Goal: Find specific page/section: Find specific page/section

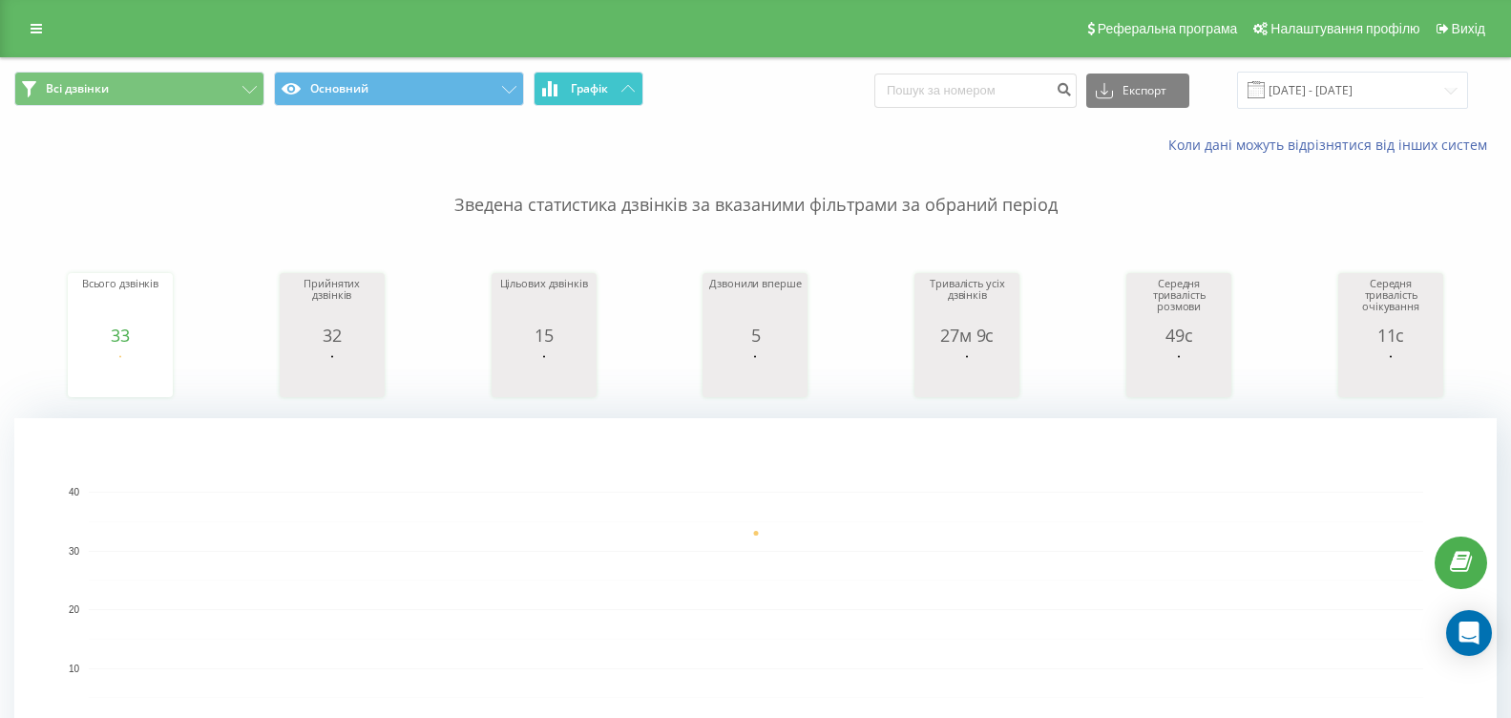
drag, startPoint x: 627, startPoint y: 94, endPoint x: 639, endPoint y: 100, distance: 13.3
click at [634, 98] on button "Графік" at bounding box center [589, 89] width 110 height 34
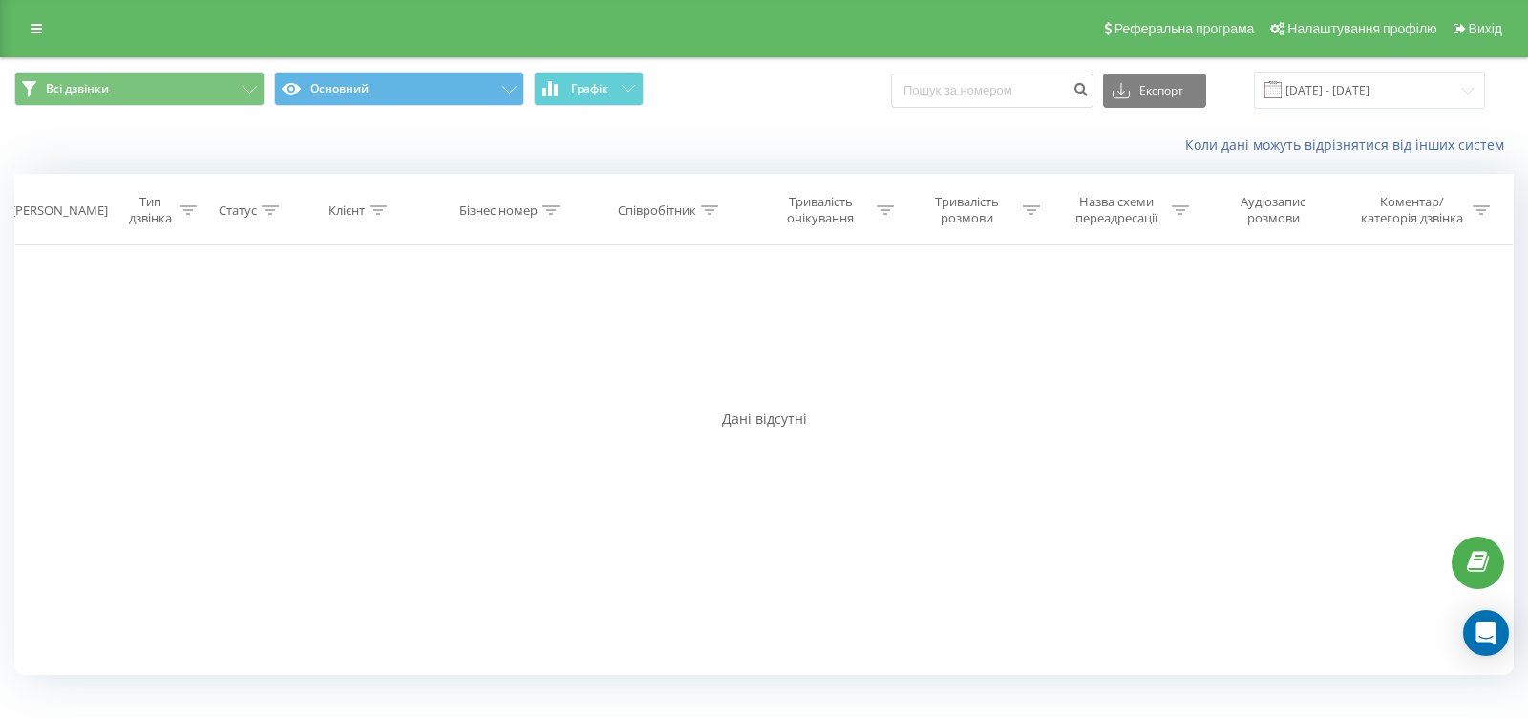
click at [644, 100] on span "Всі дзвінки Основний Графік" at bounding box center [381, 90] width 735 height 37
click at [638, 95] on button "Графік" at bounding box center [589, 89] width 110 height 34
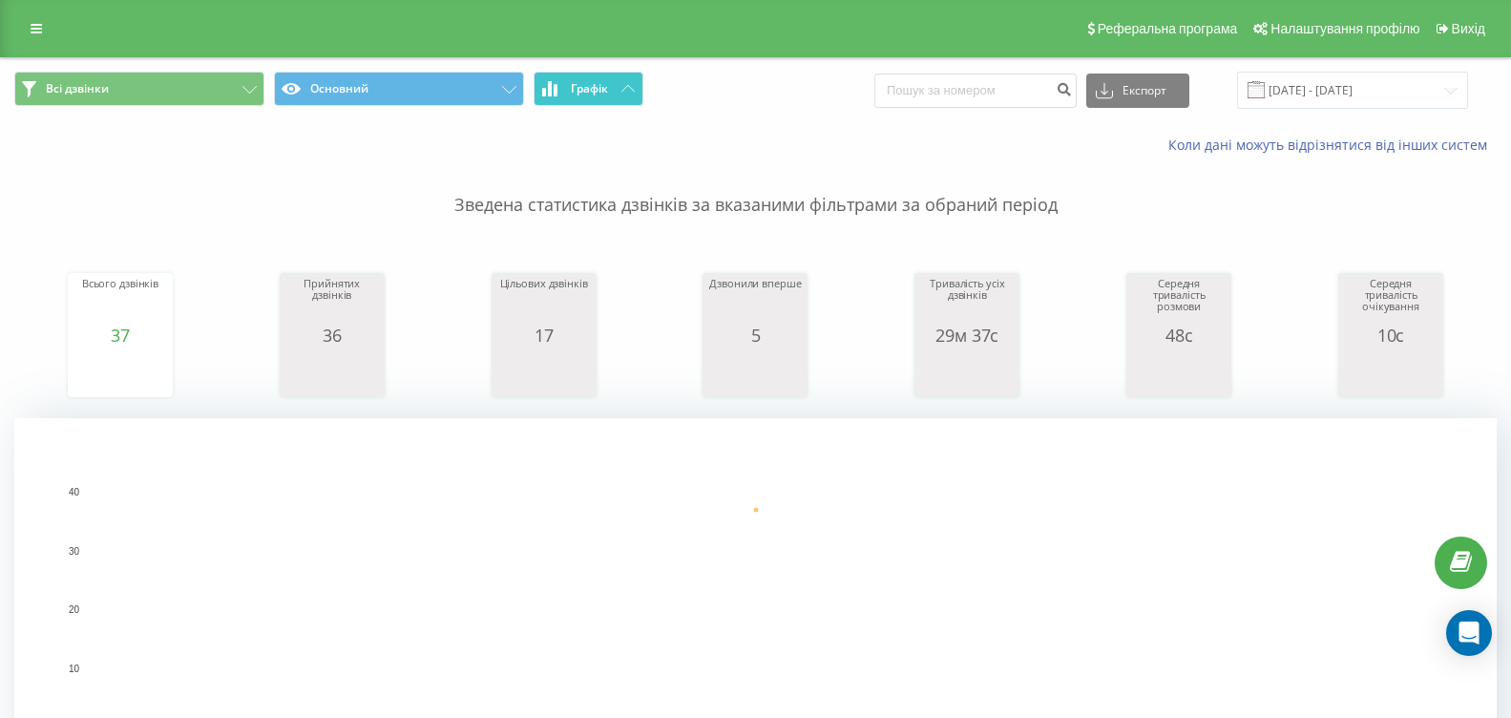
click at [632, 93] on button "Графік" at bounding box center [589, 89] width 110 height 34
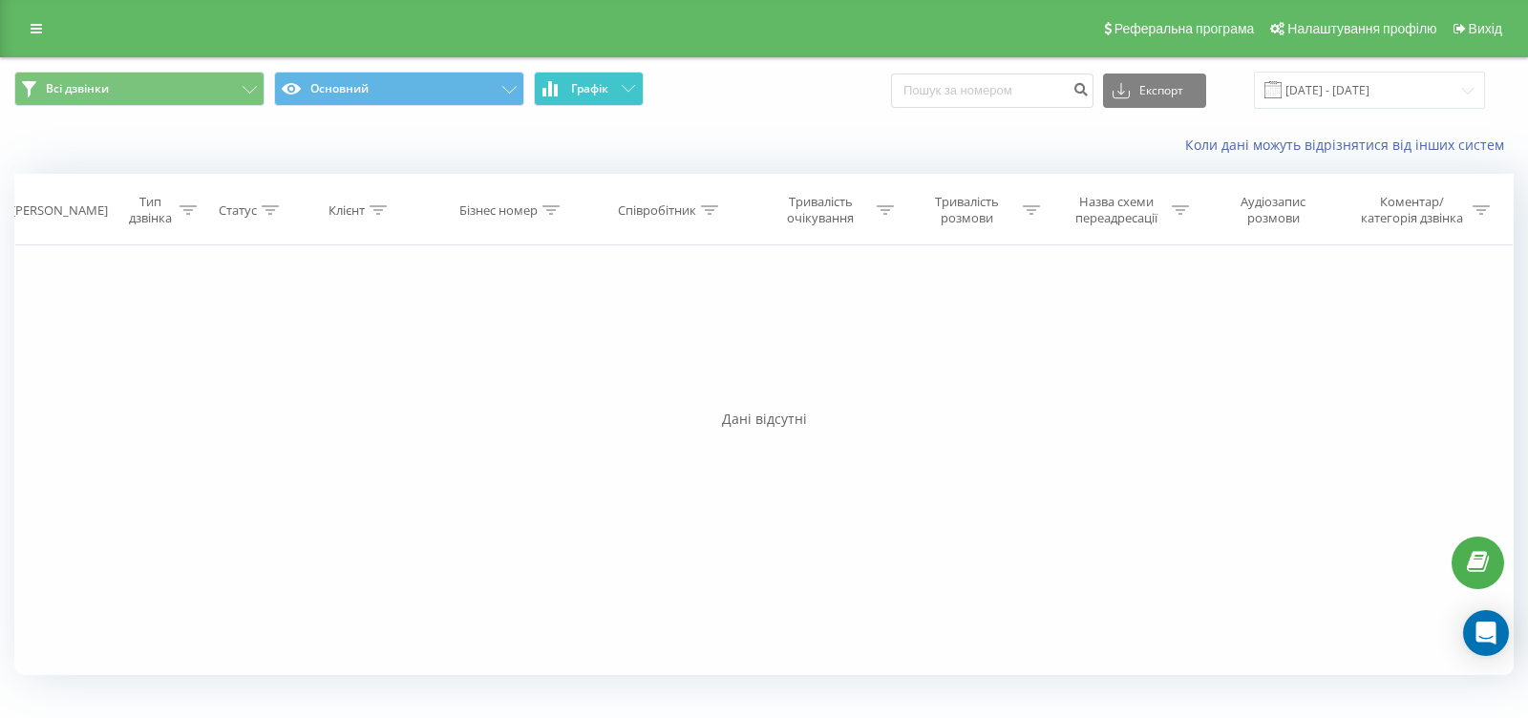
click at [631, 93] on button "Графік" at bounding box center [589, 89] width 110 height 34
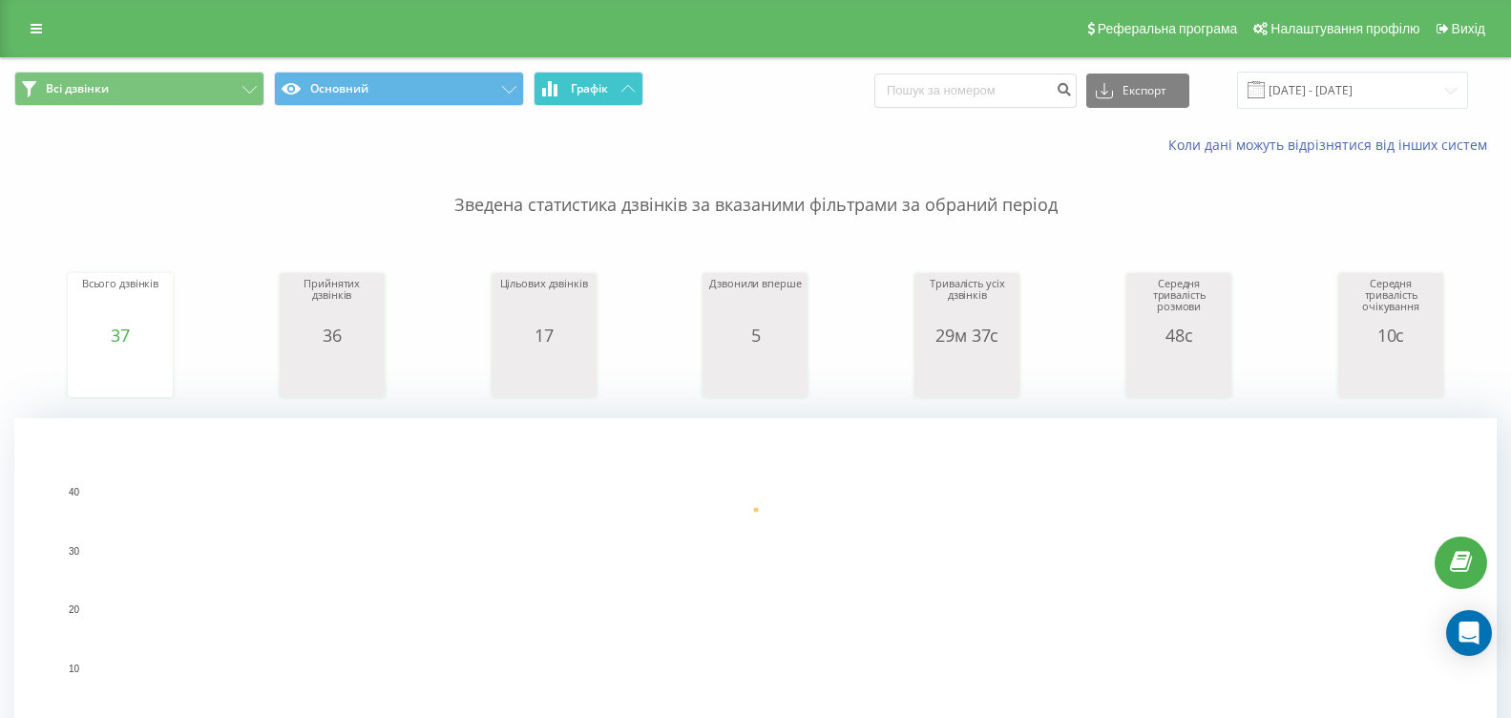
click at [634, 92] on icon at bounding box center [628, 88] width 13 height 7
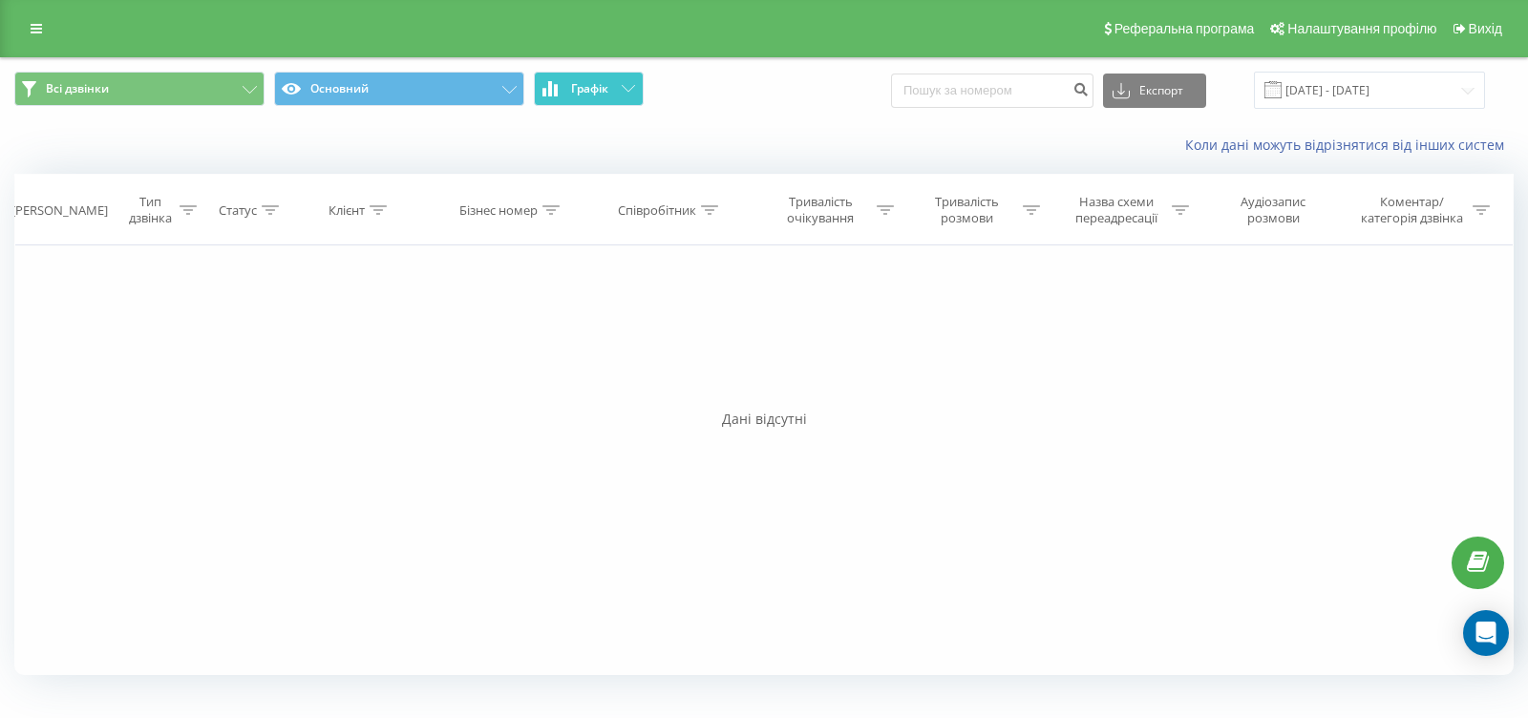
click at [634, 92] on icon at bounding box center [628, 88] width 13 height 7
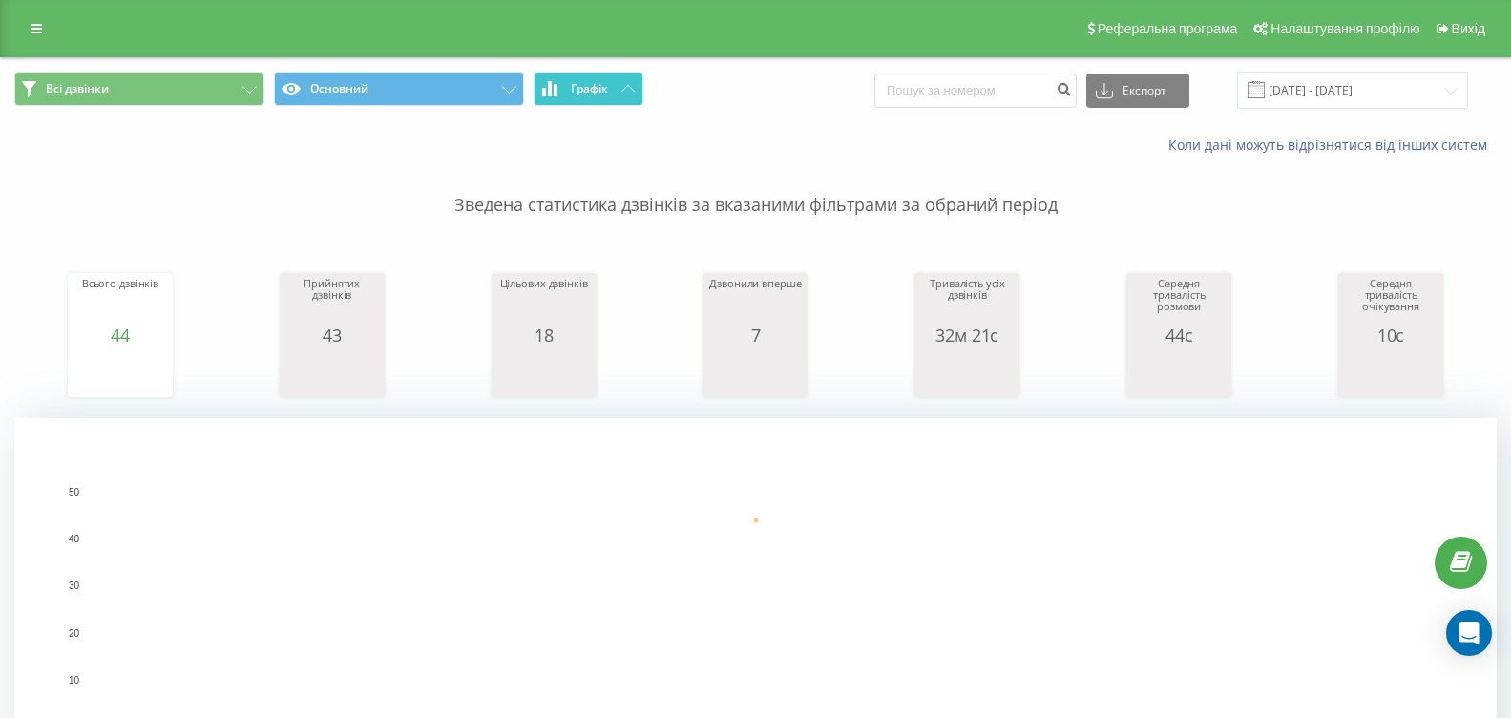
click at [619, 99] on button "Графік" at bounding box center [589, 89] width 110 height 34
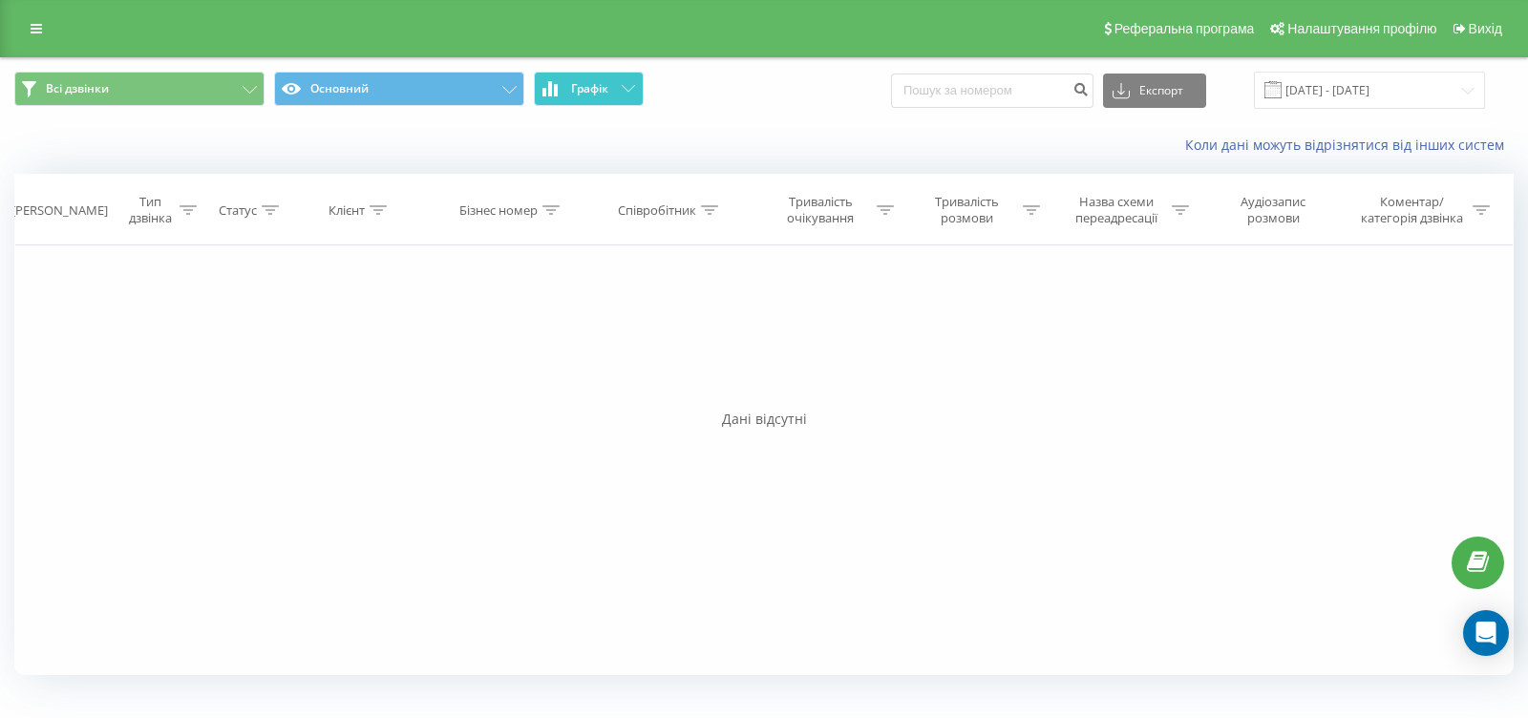
click at [629, 86] on icon at bounding box center [628, 88] width 13 height 7
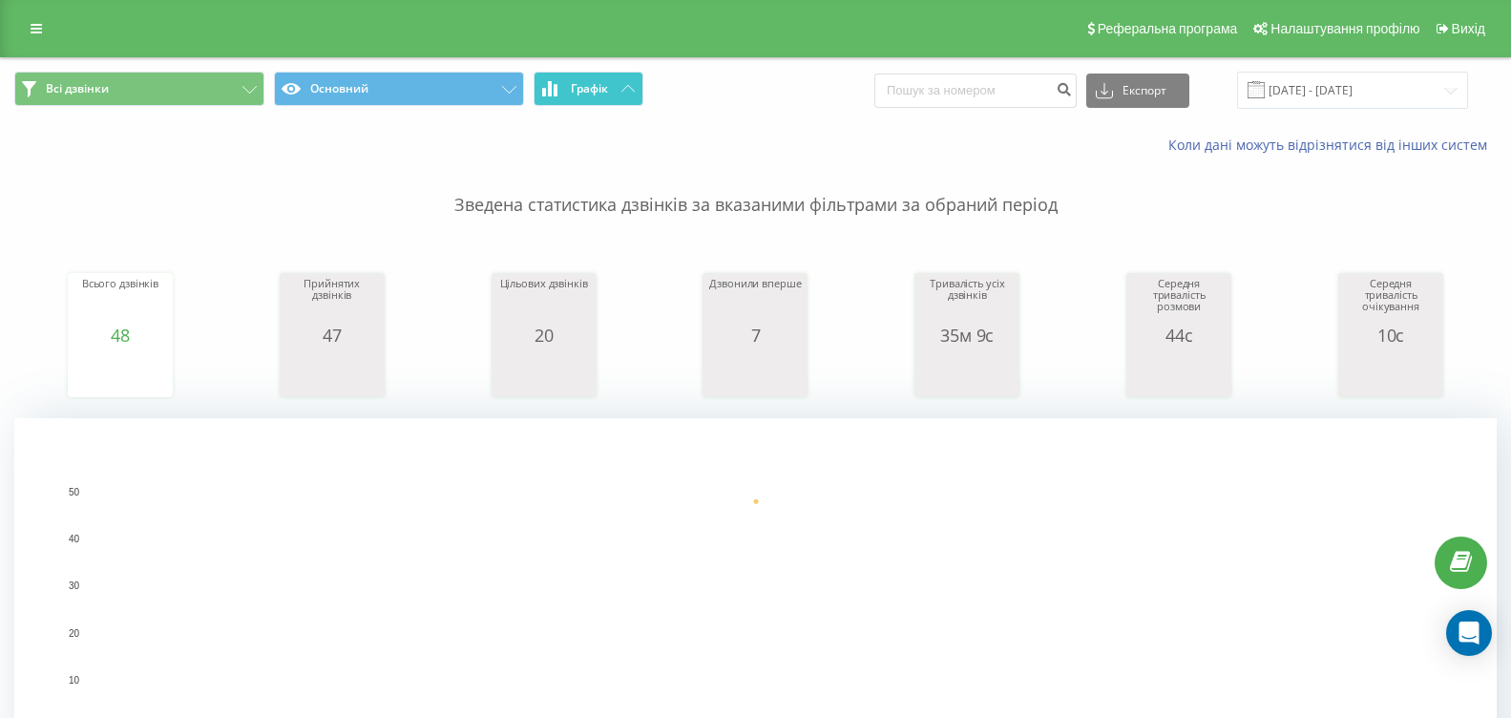
click at [601, 103] on button "Графік" at bounding box center [589, 89] width 110 height 34
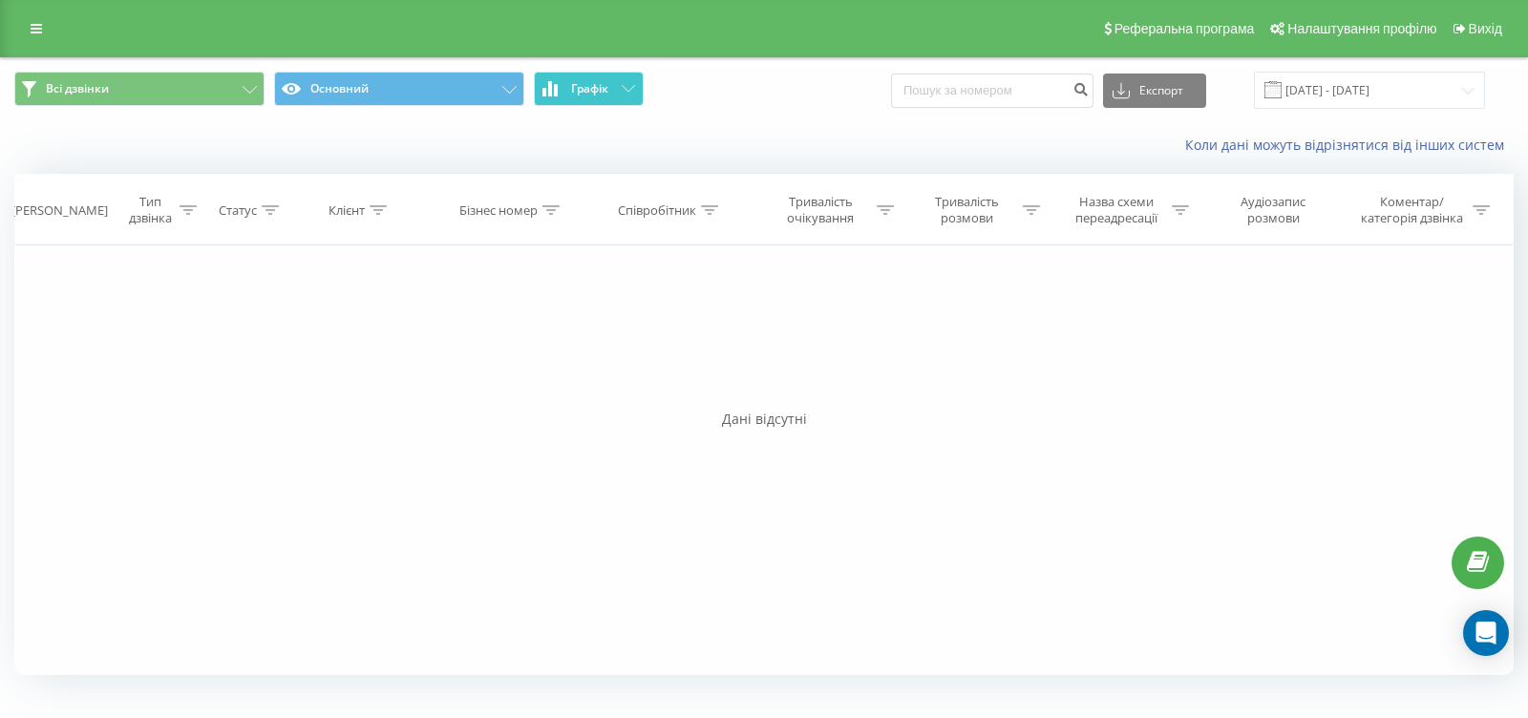
click at [601, 102] on button "Графік" at bounding box center [589, 89] width 110 height 34
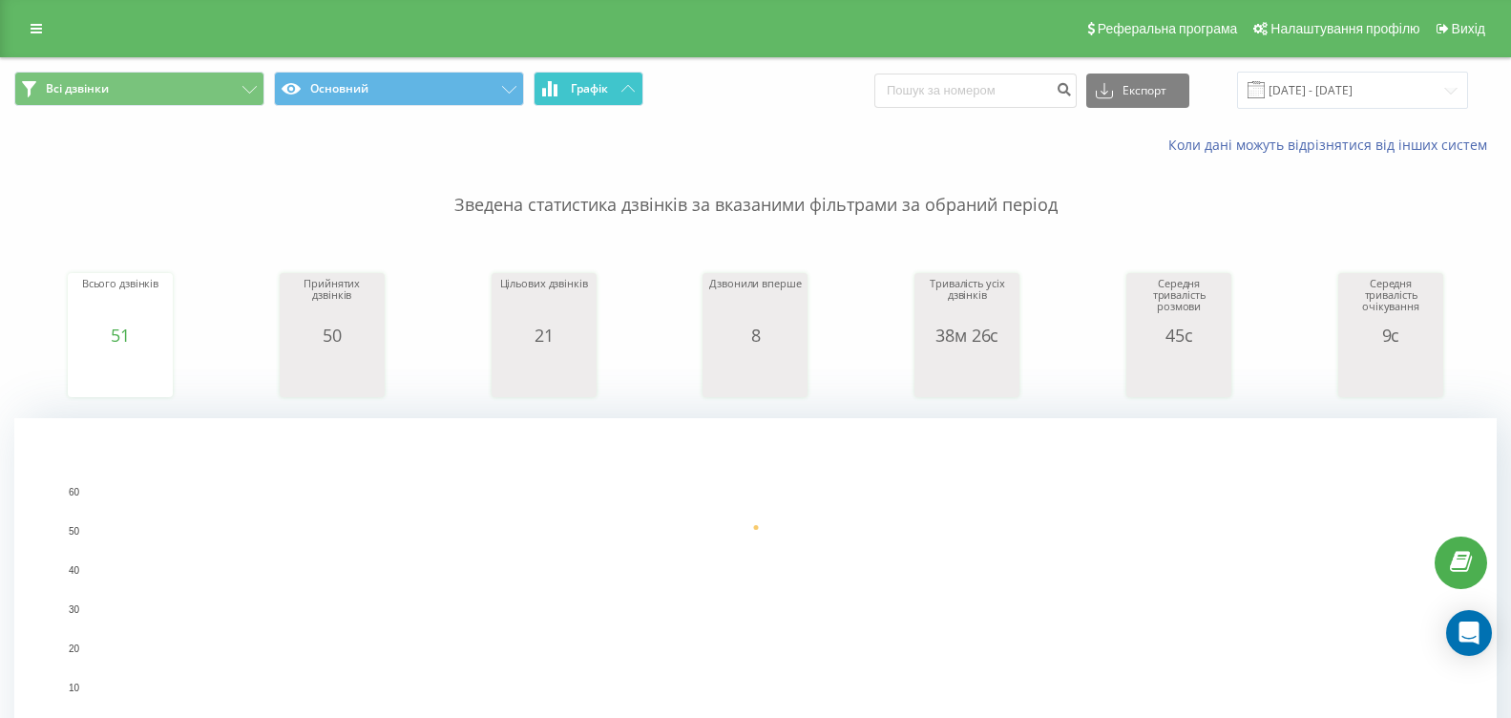
click at [622, 77] on button "Графік" at bounding box center [589, 89] width 110 height 34
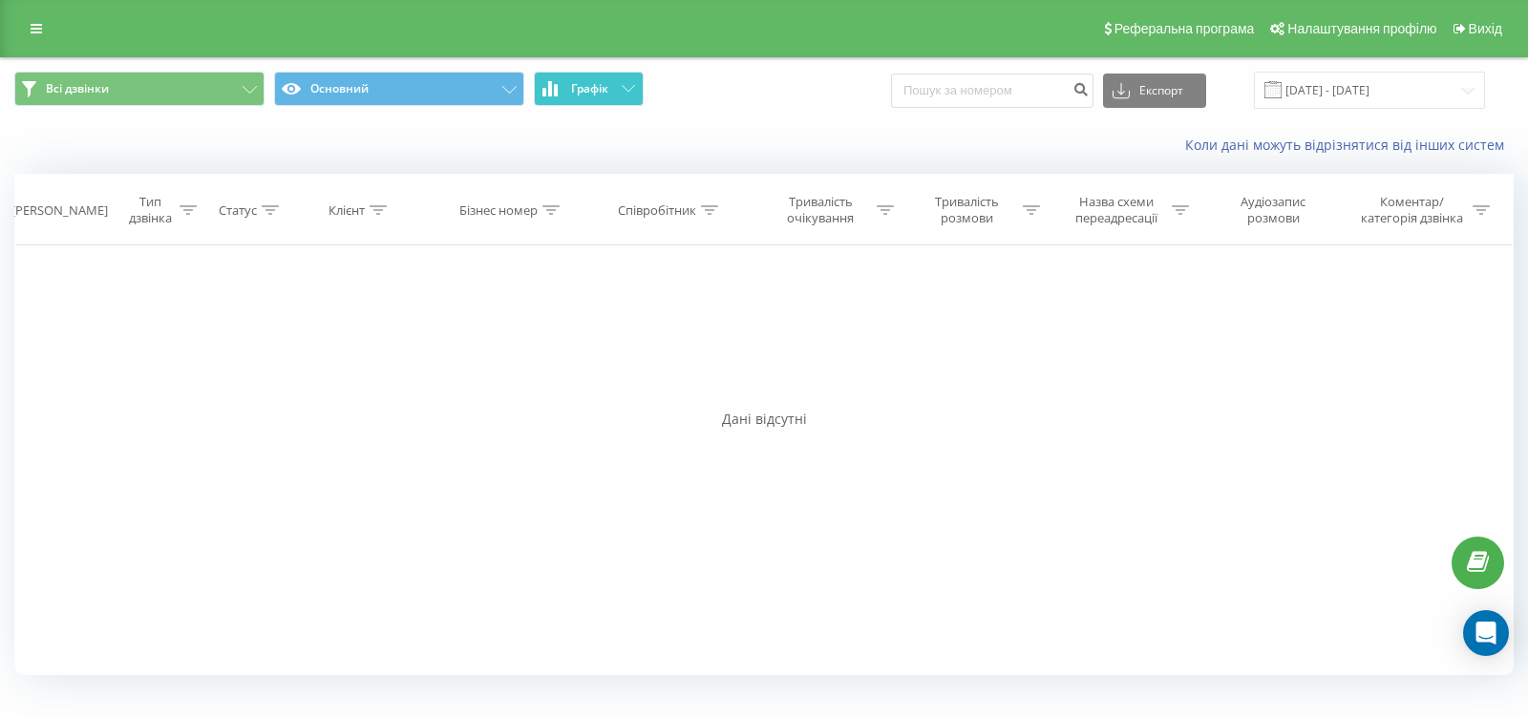
click at [624, 77] on button "Графік" at bounding box center [589, 89] width 110 height 34
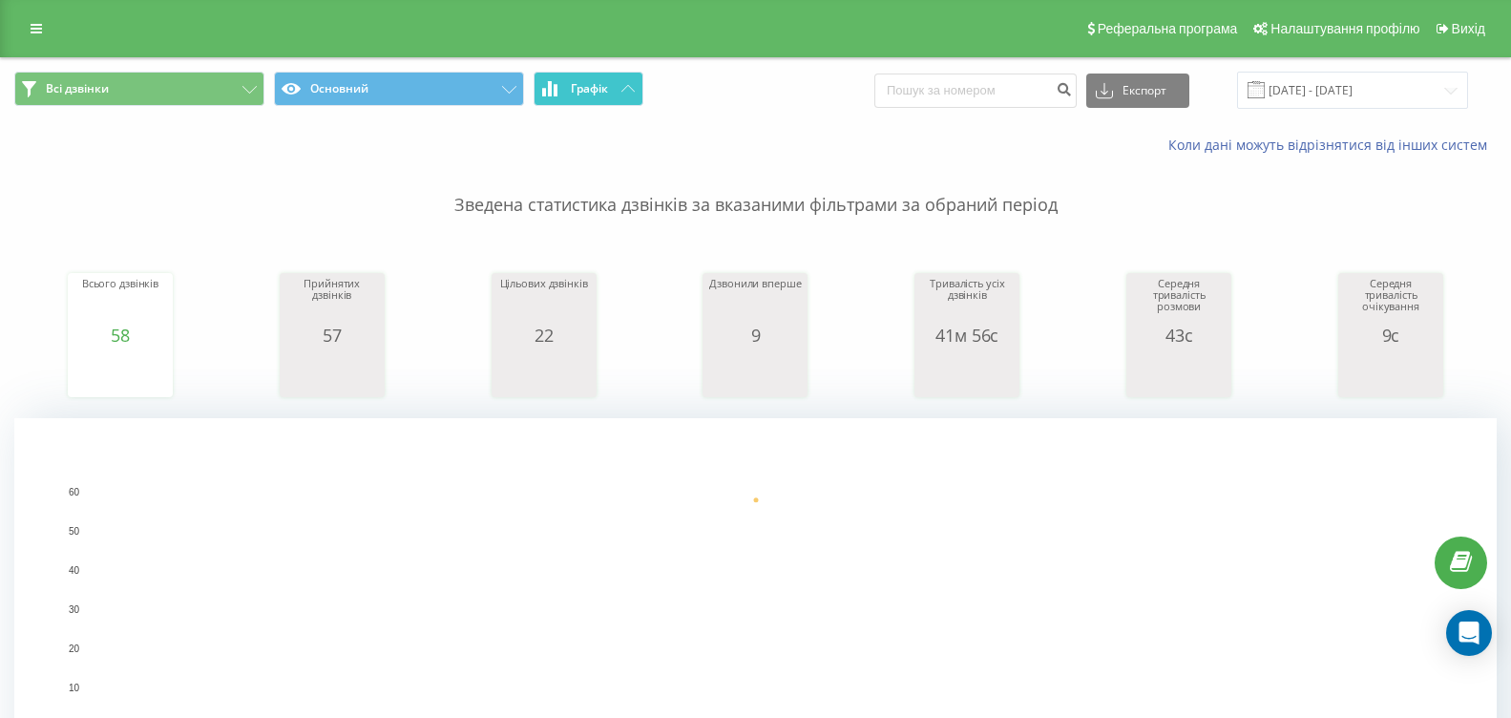
click at [605, 85] on span "Графік" at bounding box center [589, 88] width 37 height 13
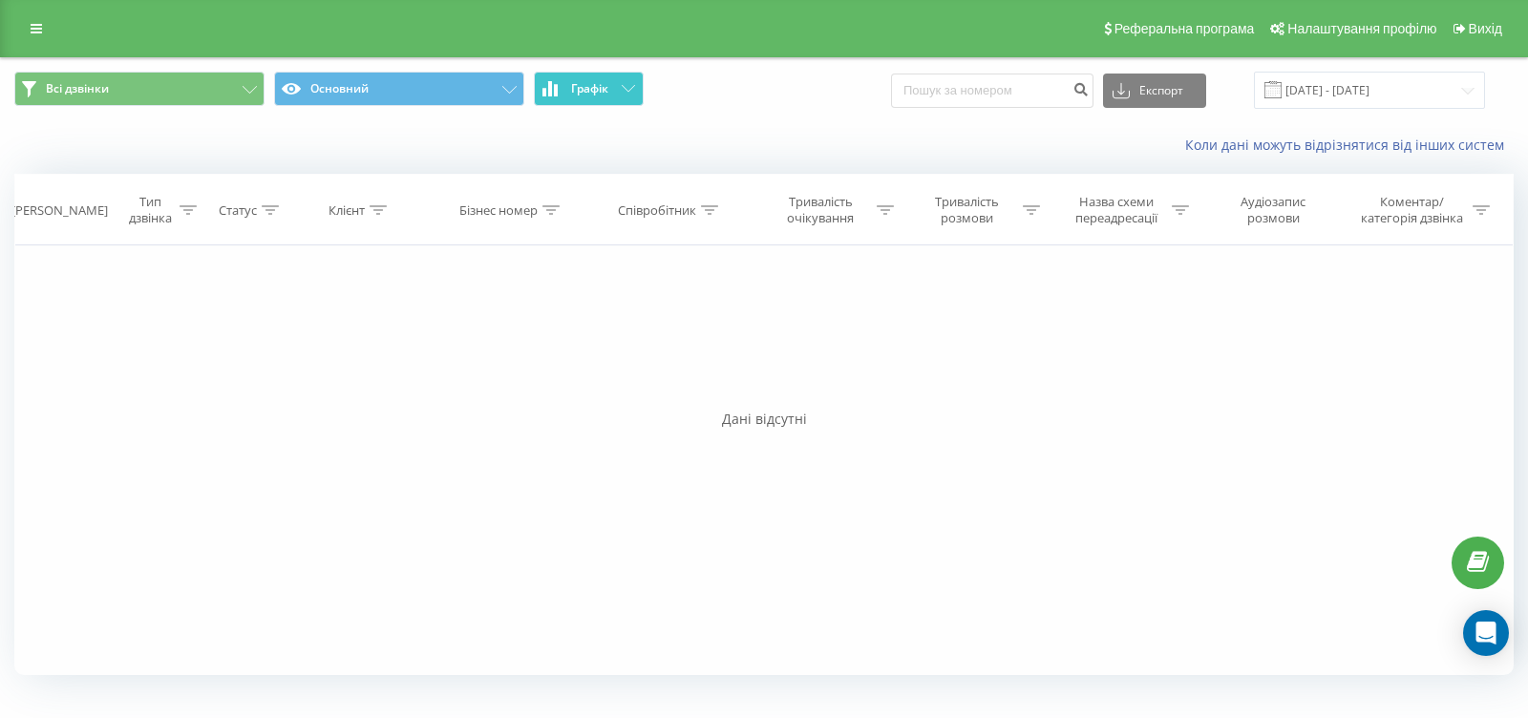
click at [605, 85] on span "Графік" at bounding box center [589, 88] width 37 height 13
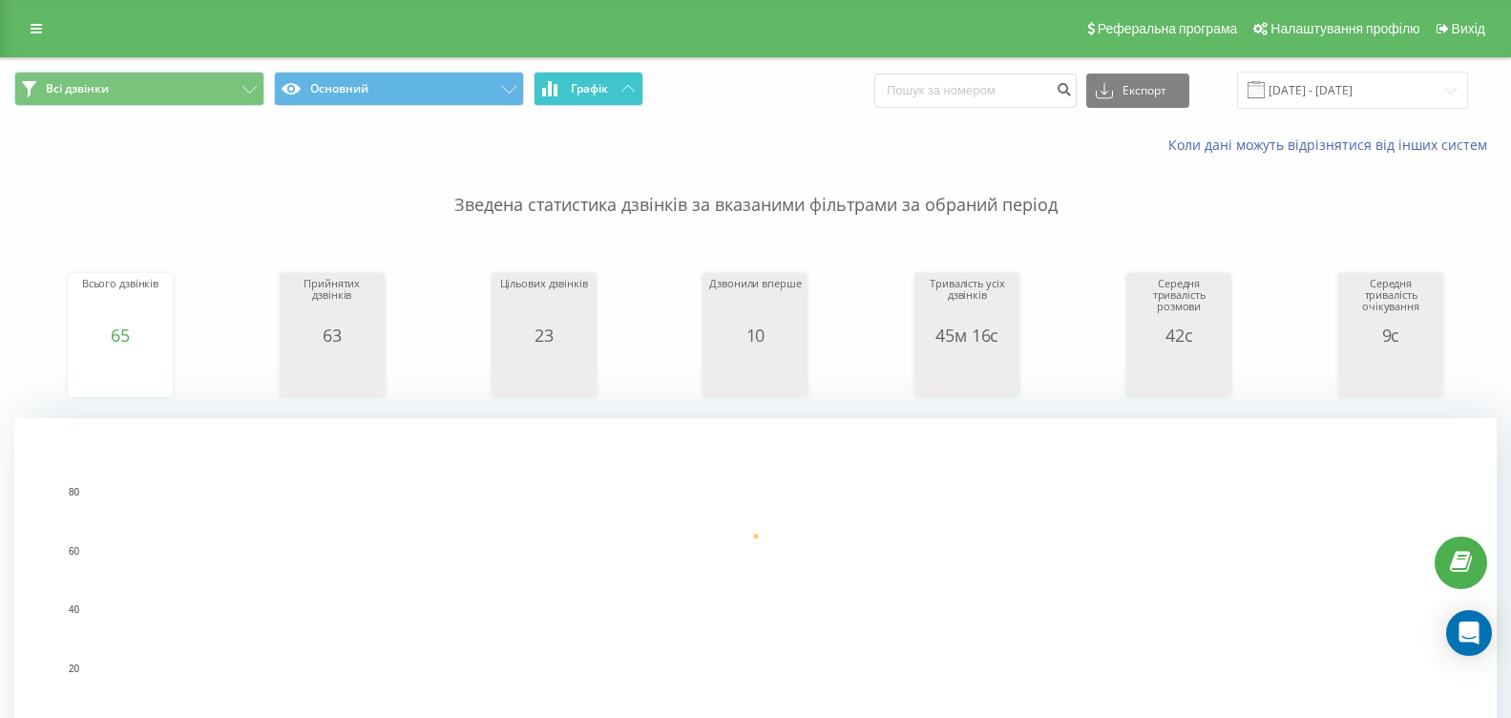
click at [611, 93] on button "Графік" at bounding box center [589, 89] width 110 height 34
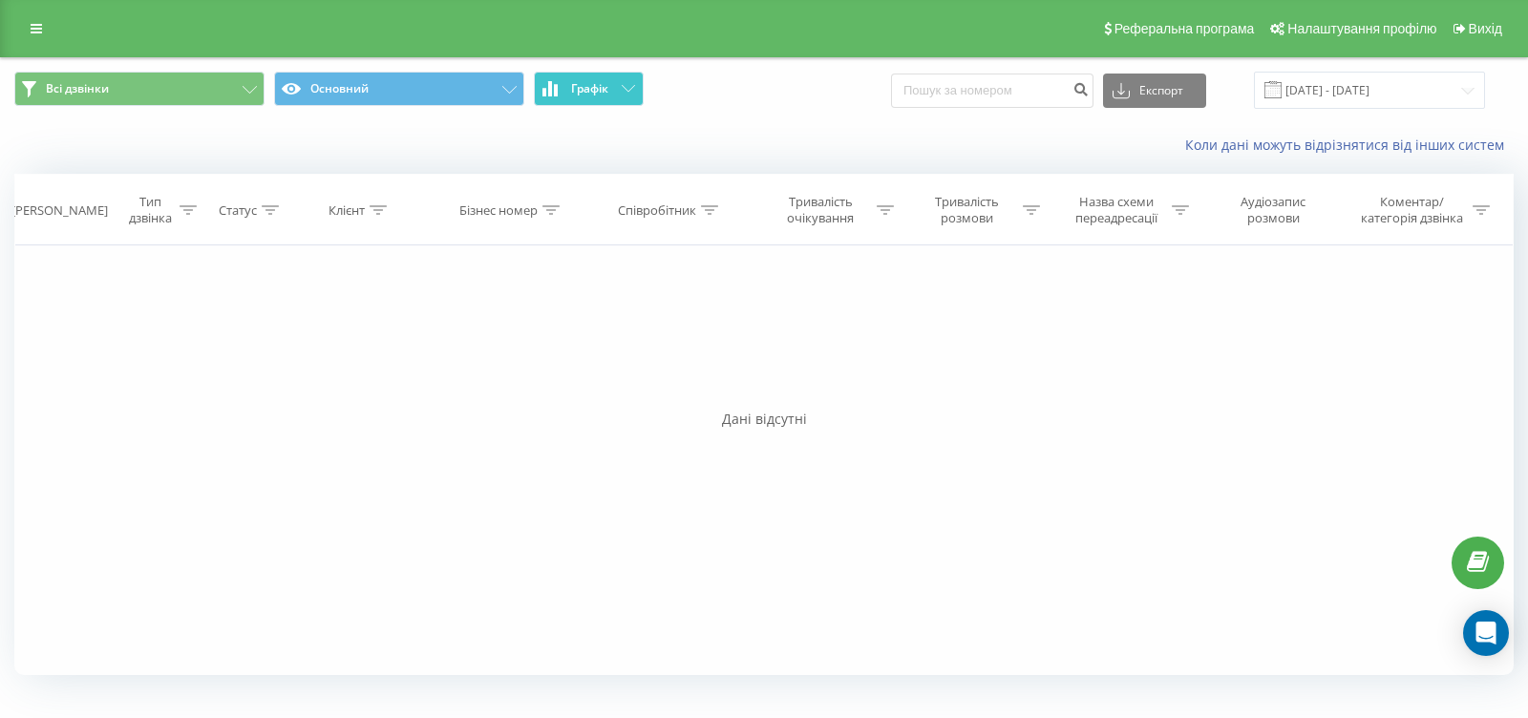
click at [611, 93] on button "Графік" at bounding box center [589, 89] width 110 height 34
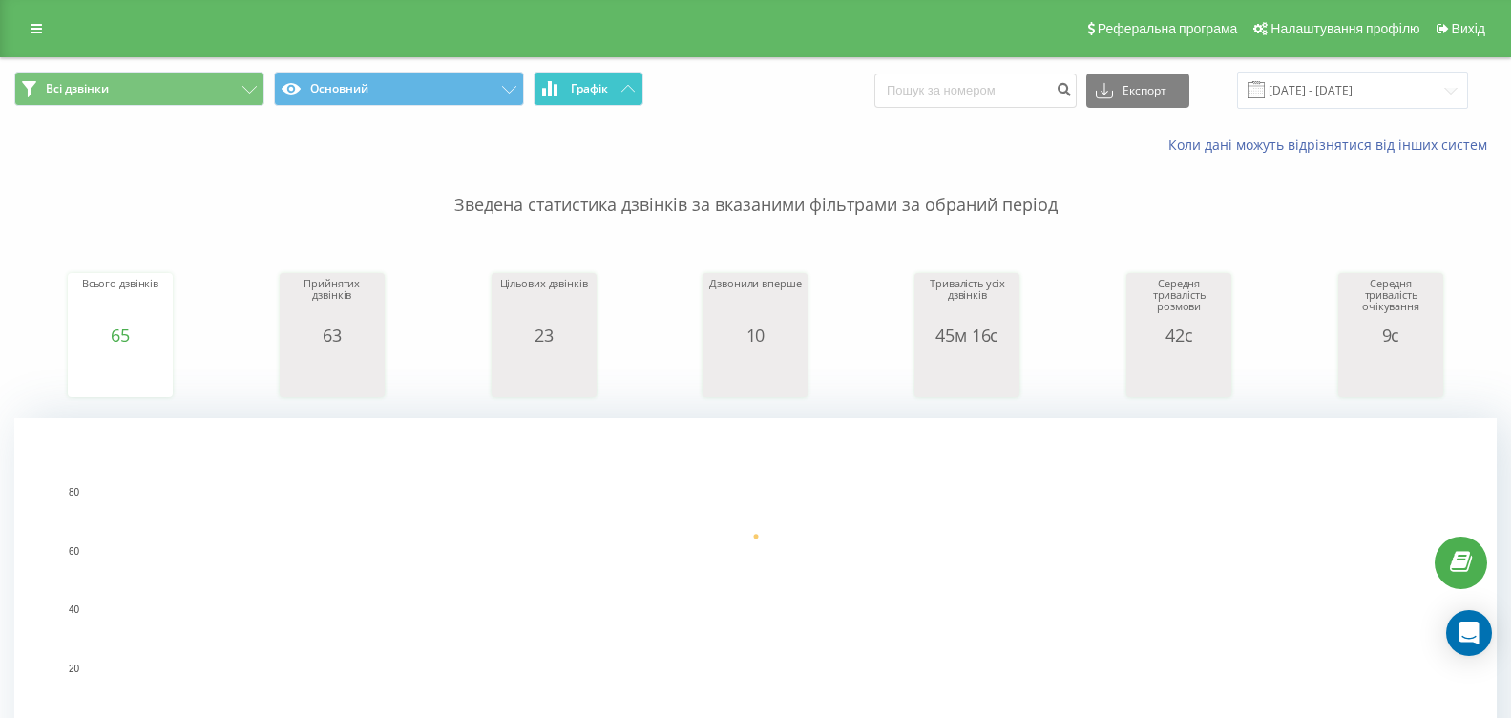
click at [622, 85] on icon at bounding box center [628, 88] width 13 height 7
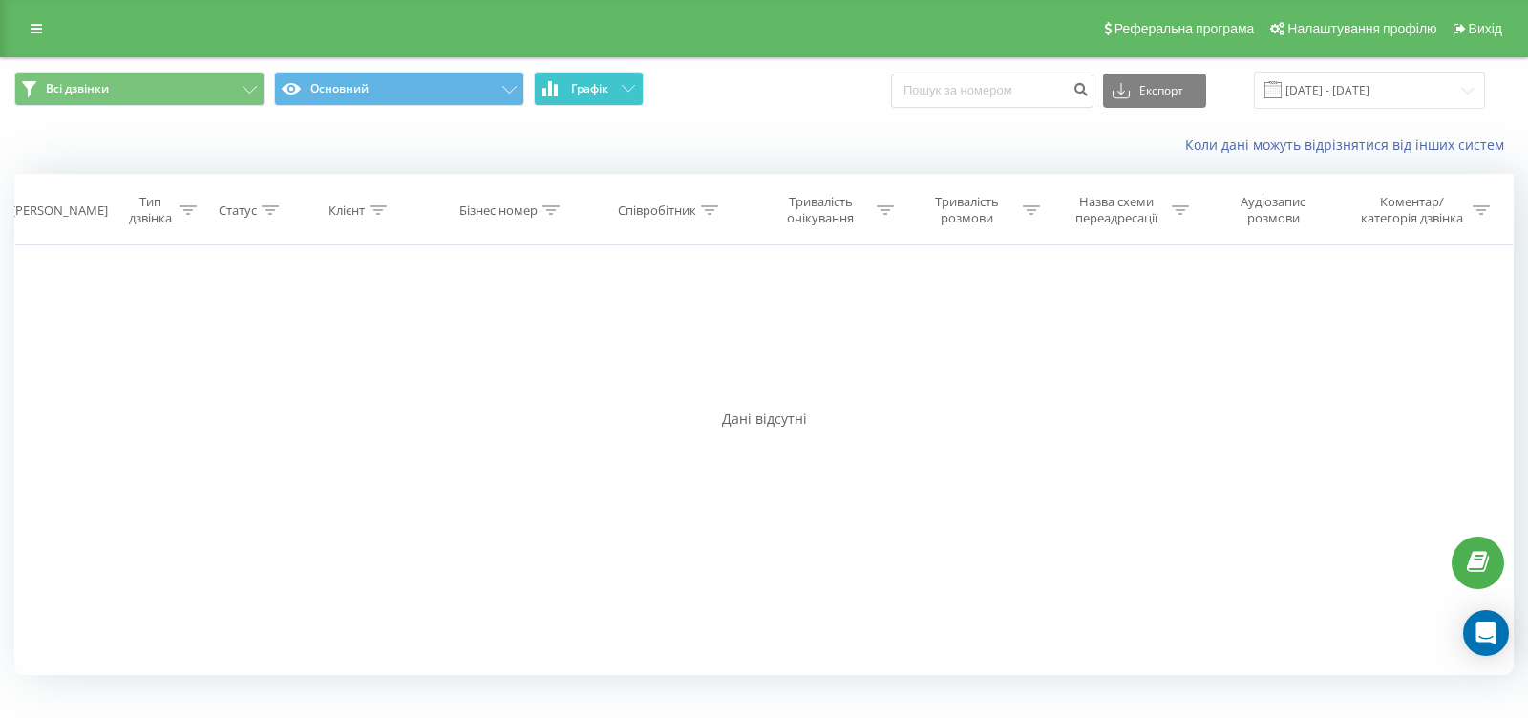
click at [622, 85] on icon at bounding box center [628, 88] width 13 height 7
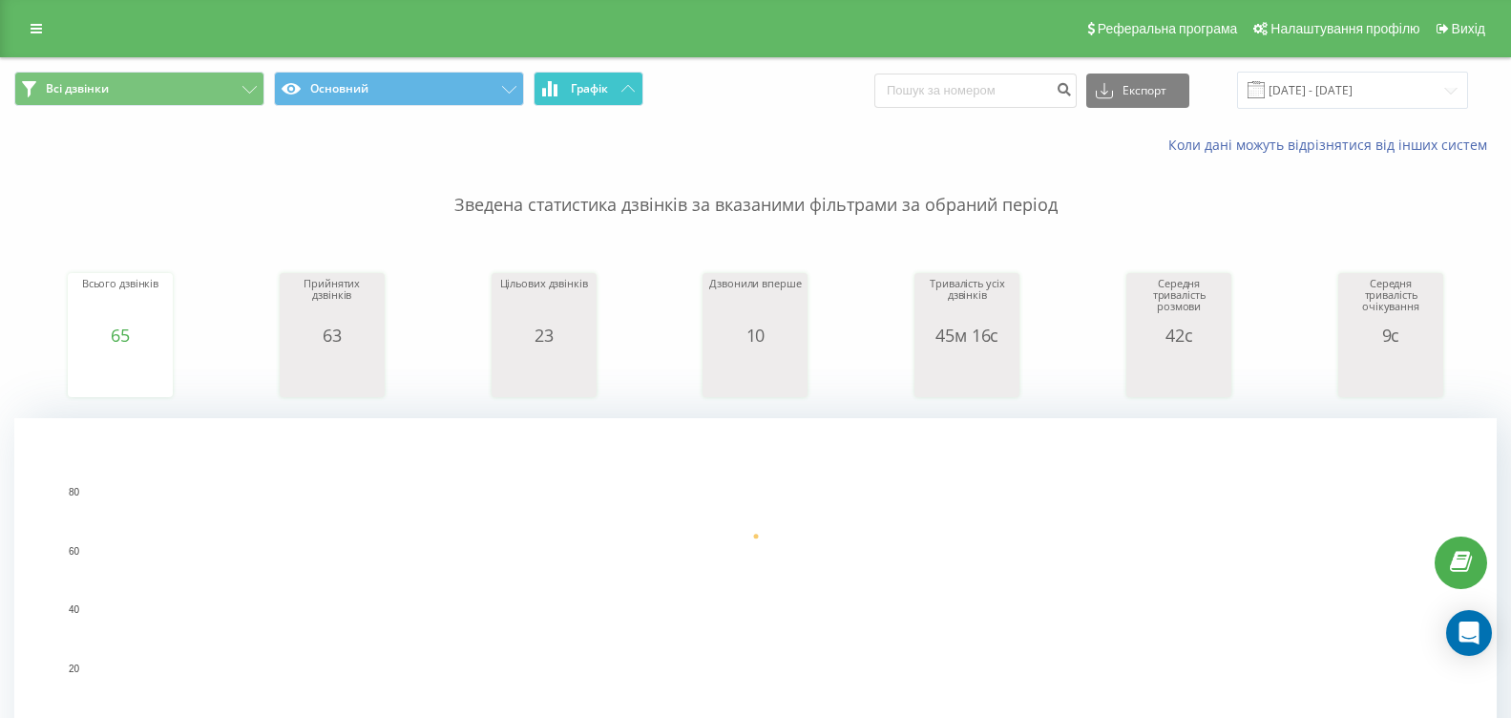
click at [619, 89] on button "Графік" at bounding box center [589, 89] width 110 height 34
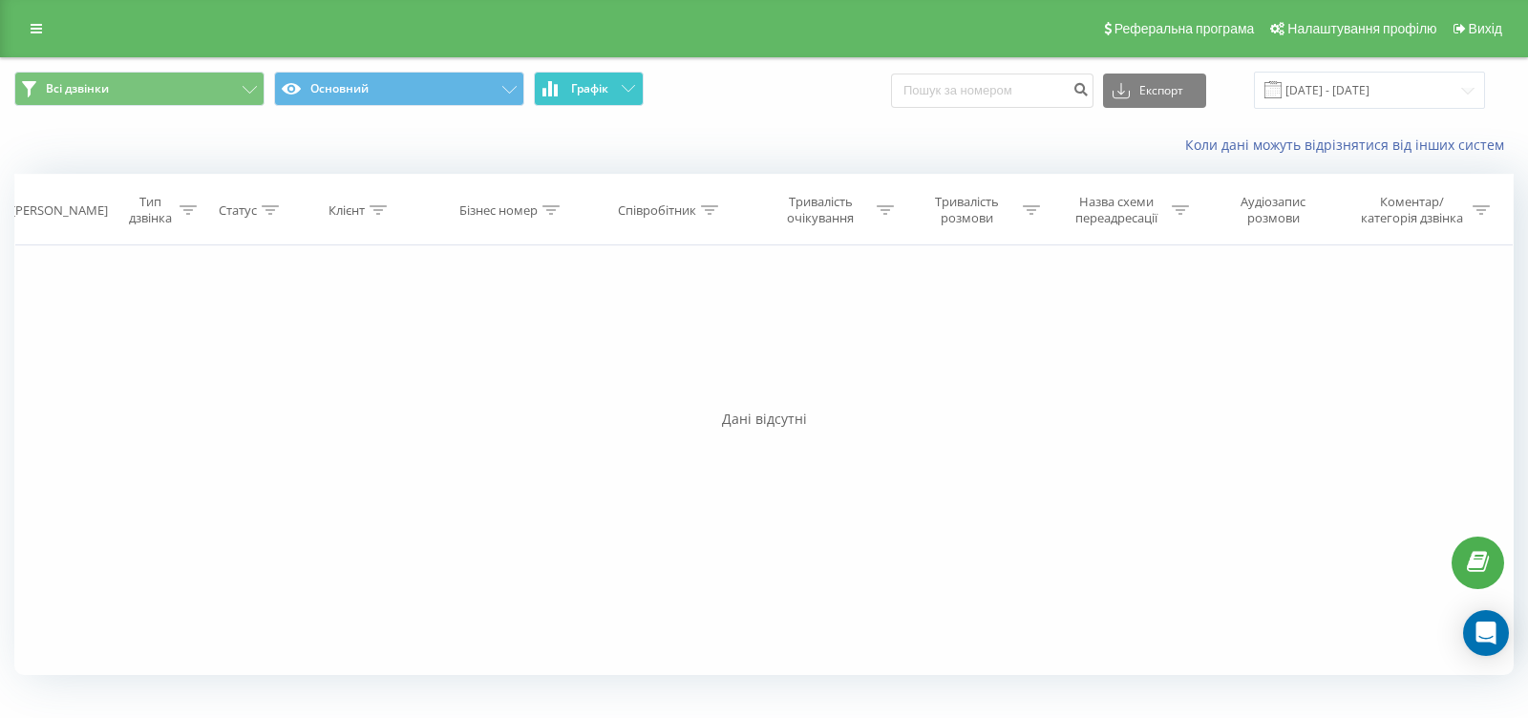
click at [619, 89] on button "Графік" at bounding box center [589, 89] width 110 height 34
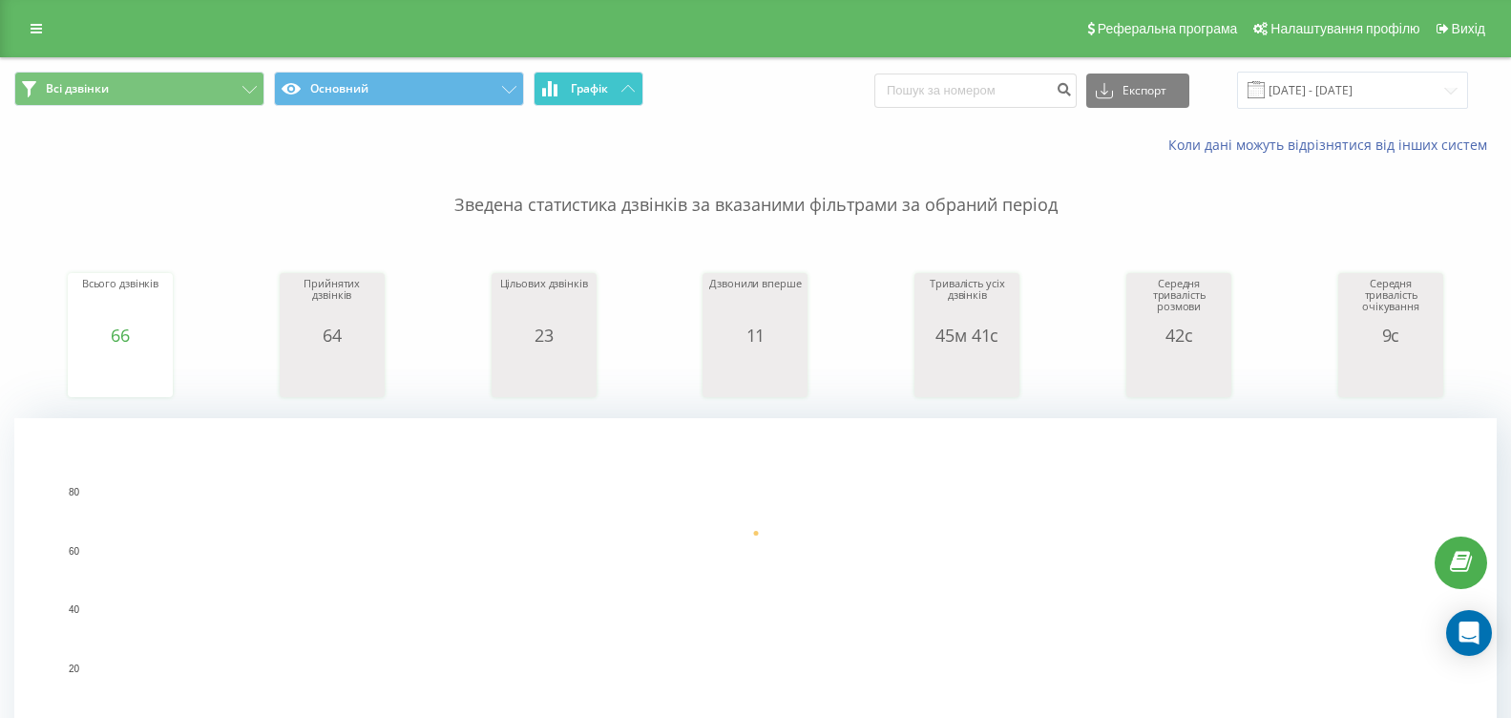
click at [577, 101] on button "Графік" at bounding box center [589, 89] width 110 height 34
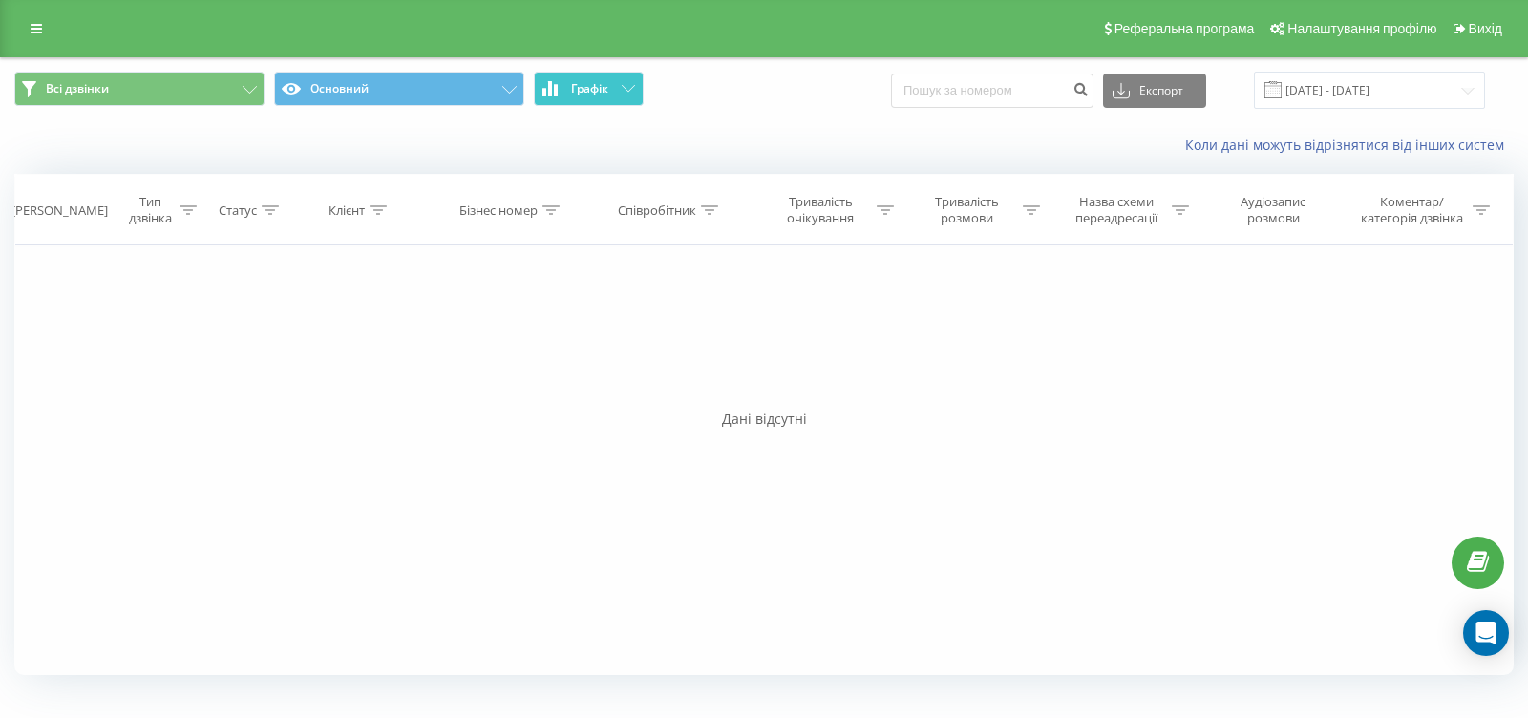
click at [577, 101] on button "Графік" at bounding box center [589, 89] width 110 height 34
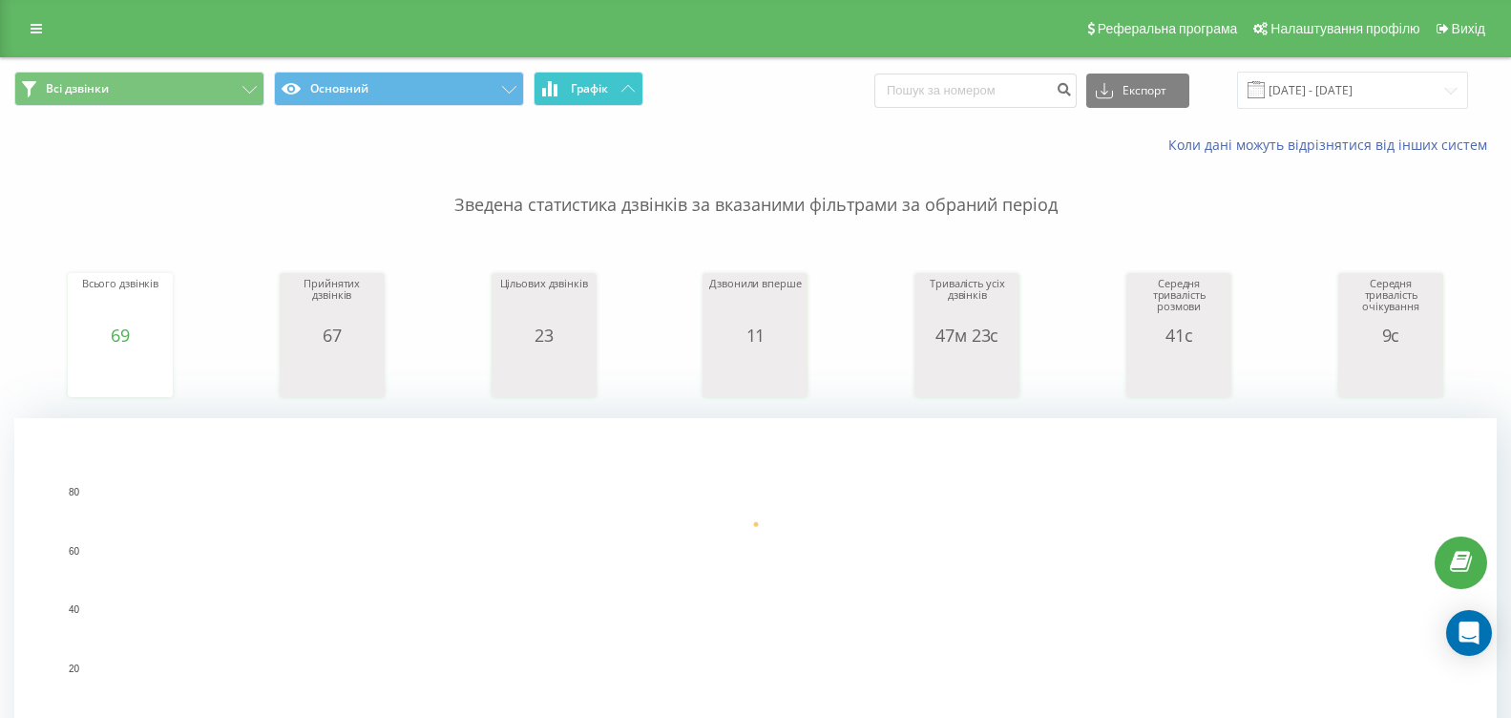
click at [613, 100] on button "Графік" at bounding box center [589, 89] width 110 height 34
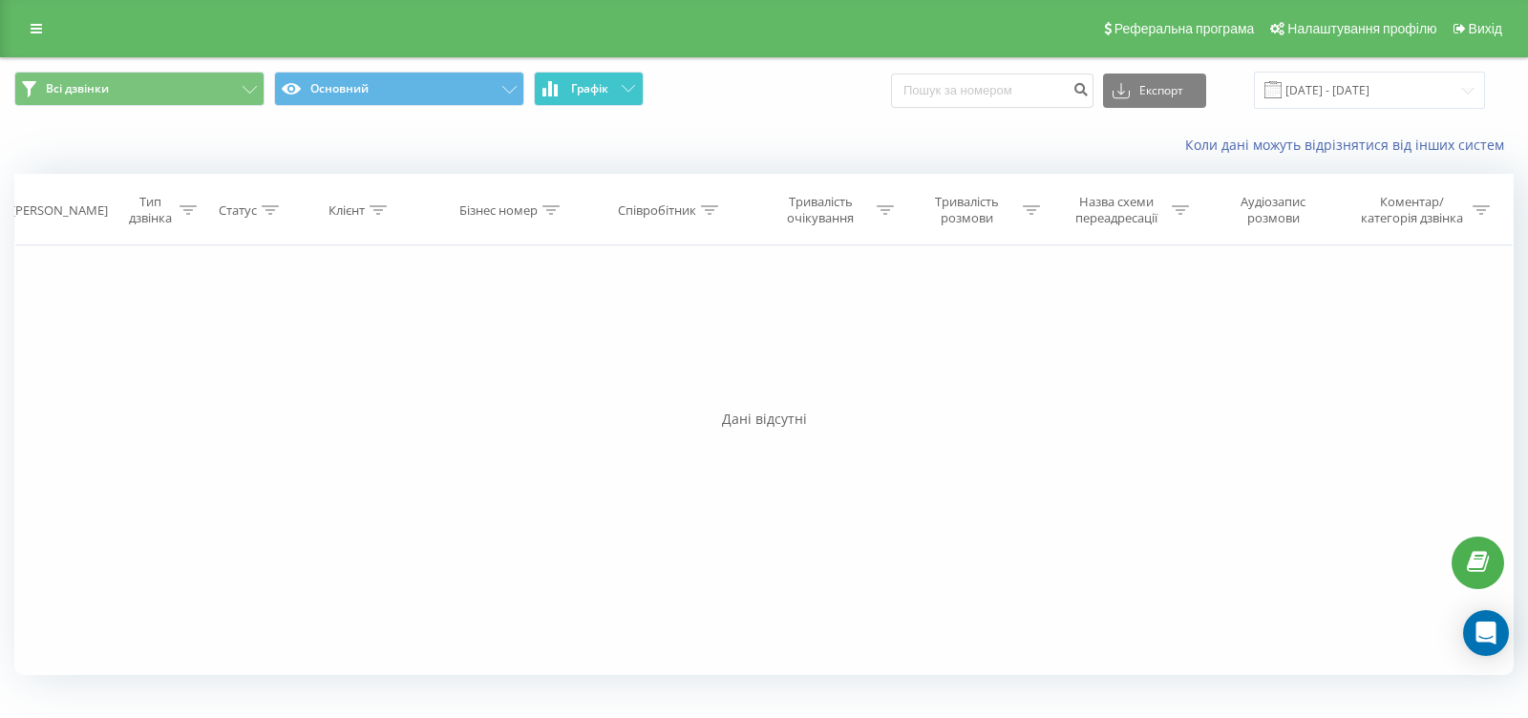
click at [611, 97] on button "Графік" at bounding box center [589, 89] width 110 height 34
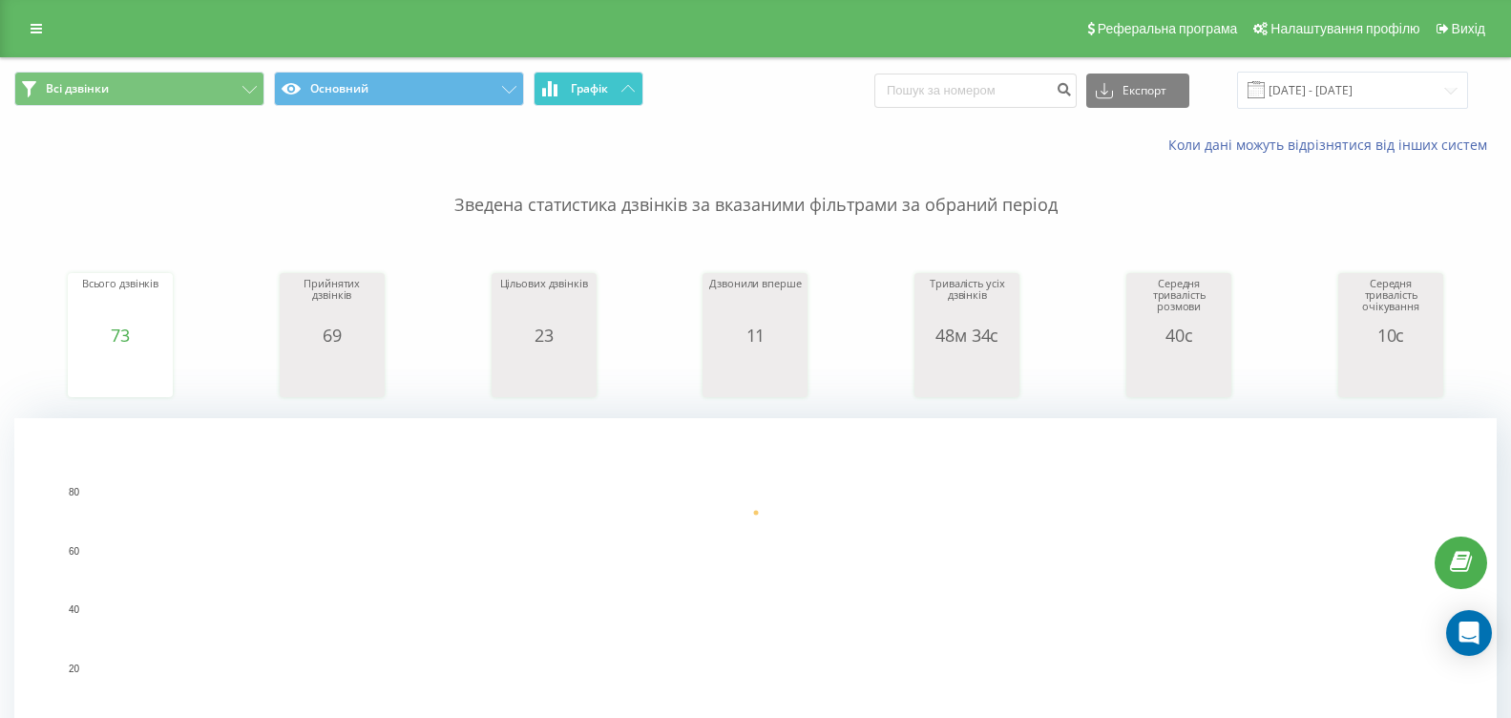
click at [621, 95] on button "Графік" at bounding box center [589, 89] width 110 height 34
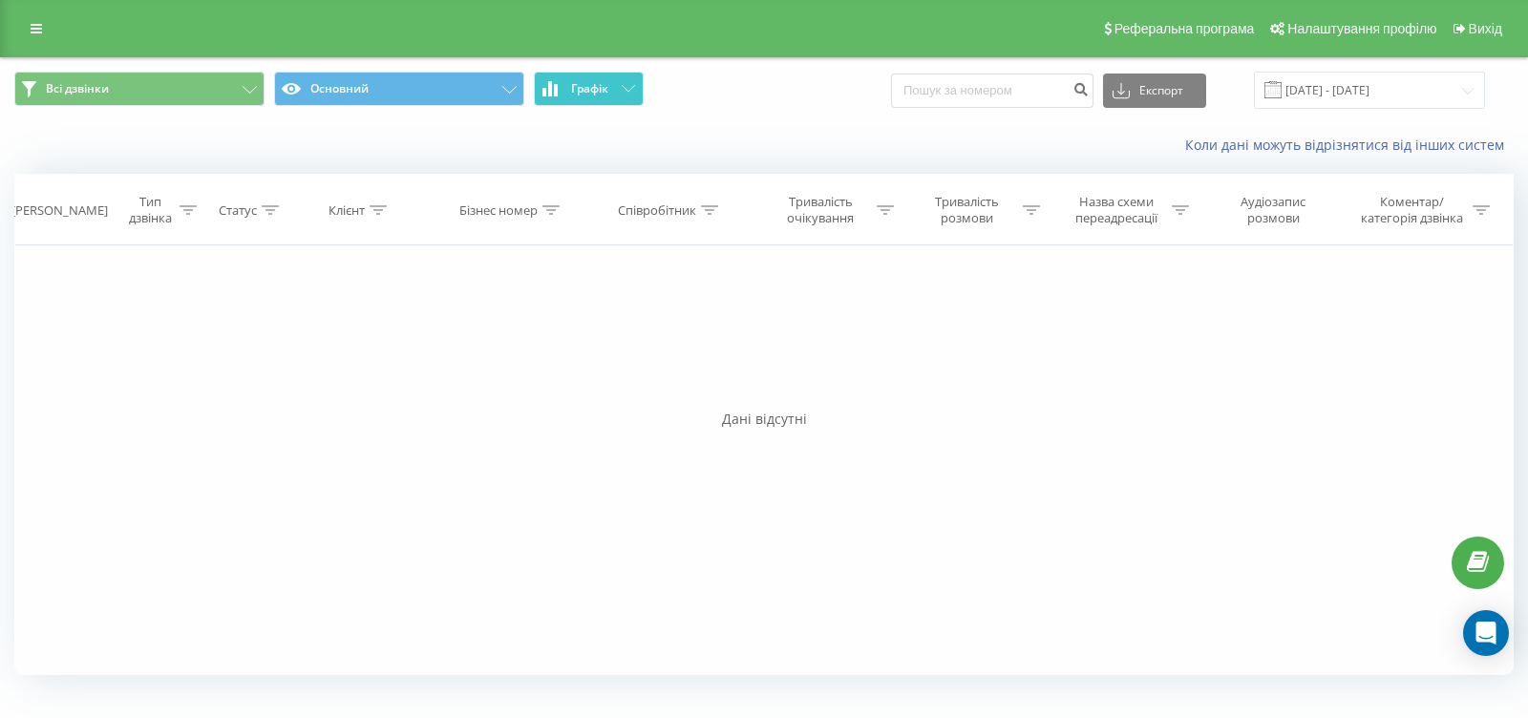
click at [621, 95] on button "Графік" at bounding box center [589, 89] width 110 height 34
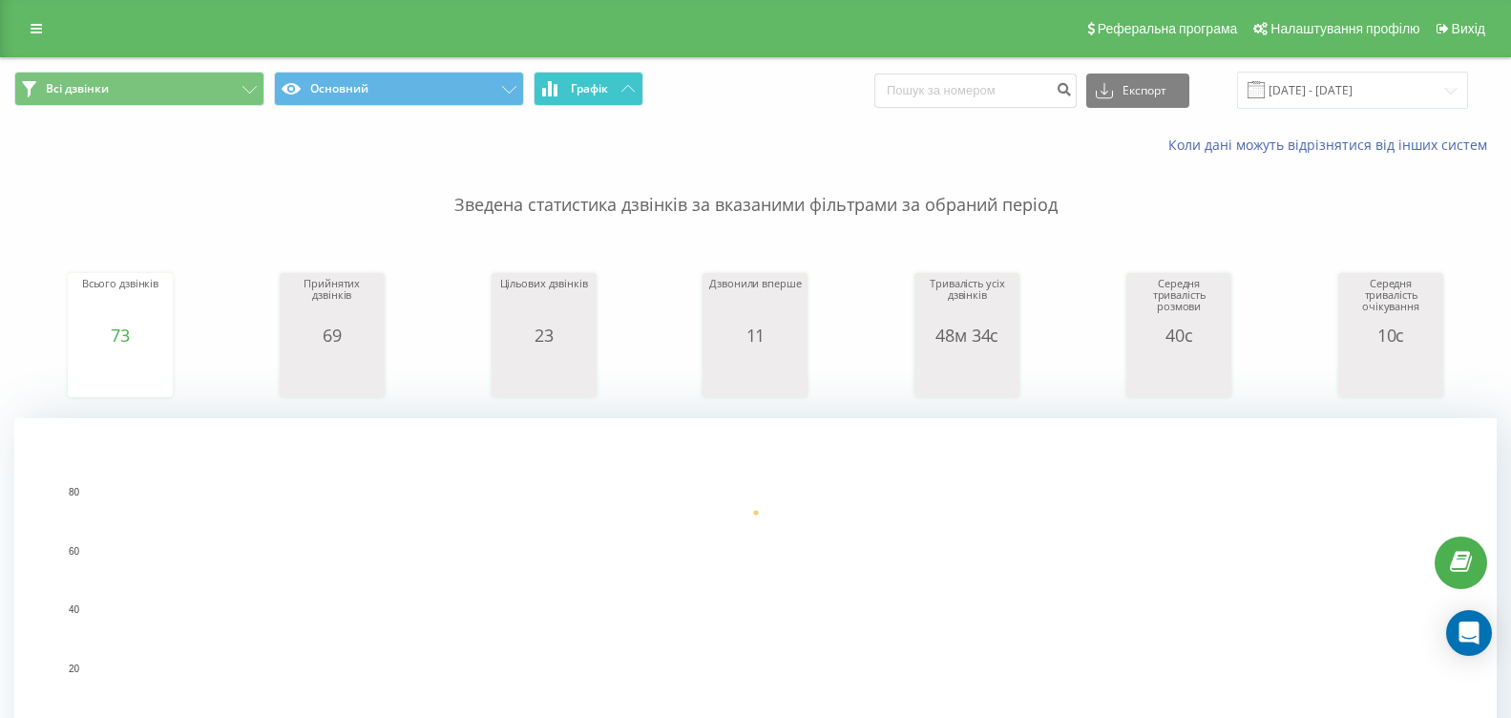
click at [571, 92] on span "Графік" at bounding box center [589, 88] width 37 height 13
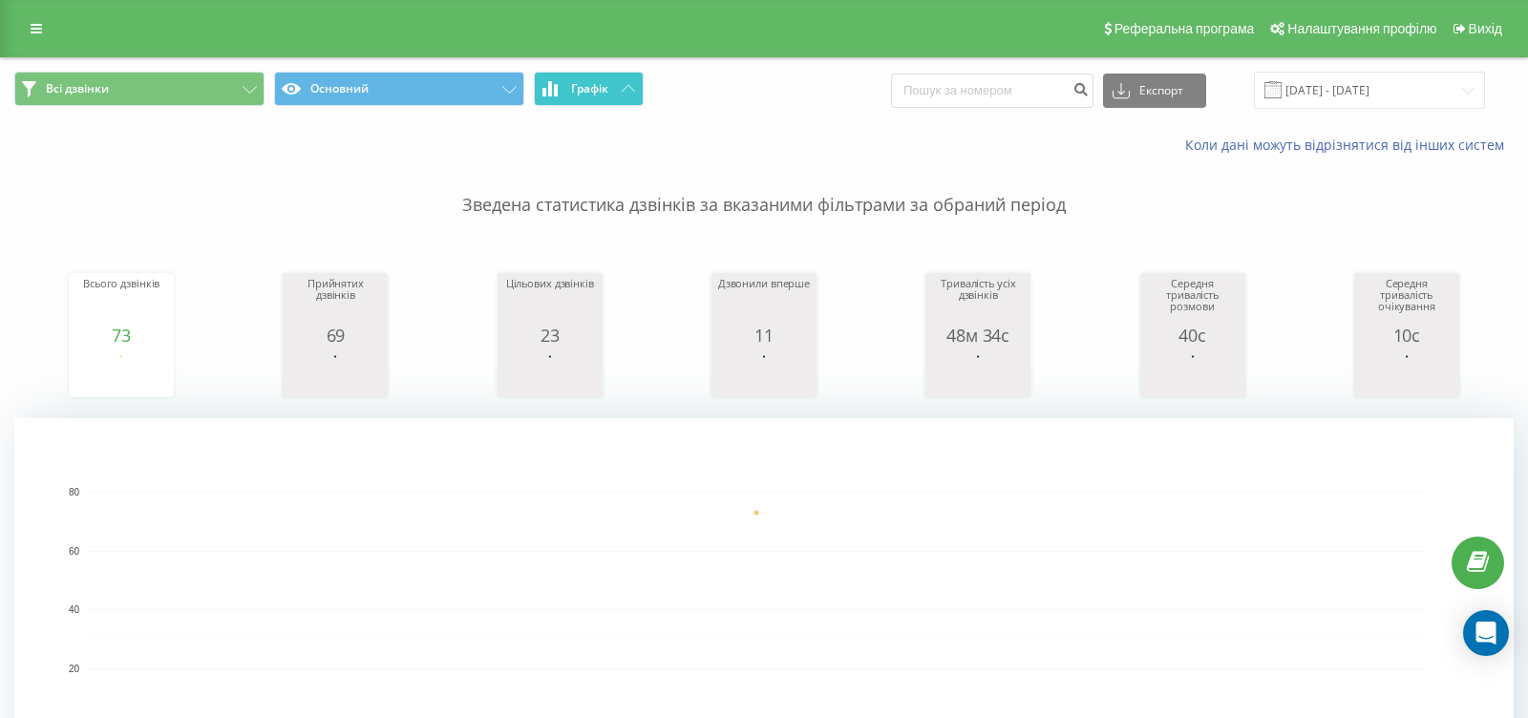
click at [571, 92] on span "Графік" at bounding box center [589, 88] width 37 height 13
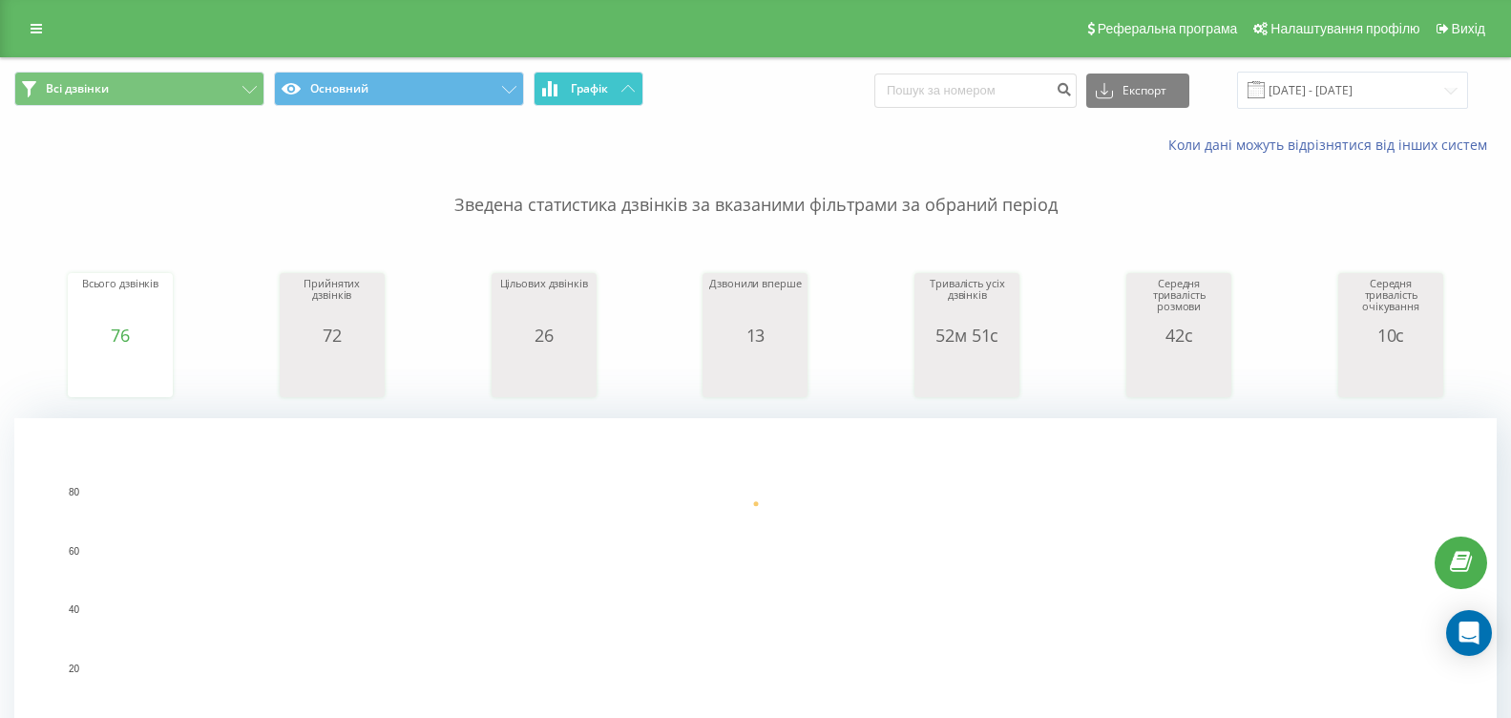
click at [618, 89] on button "Графік" at bounding box center [589, 89] width 110 height 34
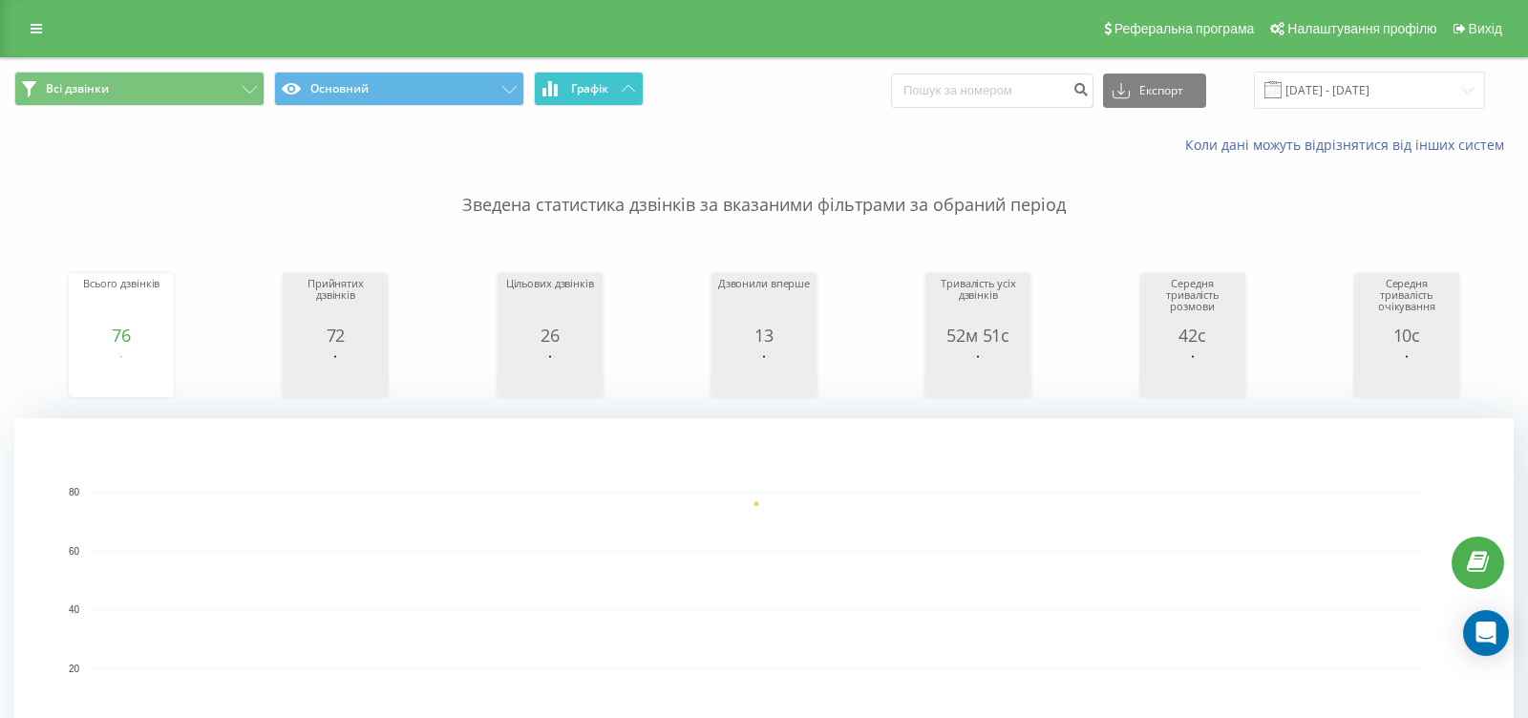
click at [618, 89] on button "Графік" at bounding box center [589, 89] width 110 height 34
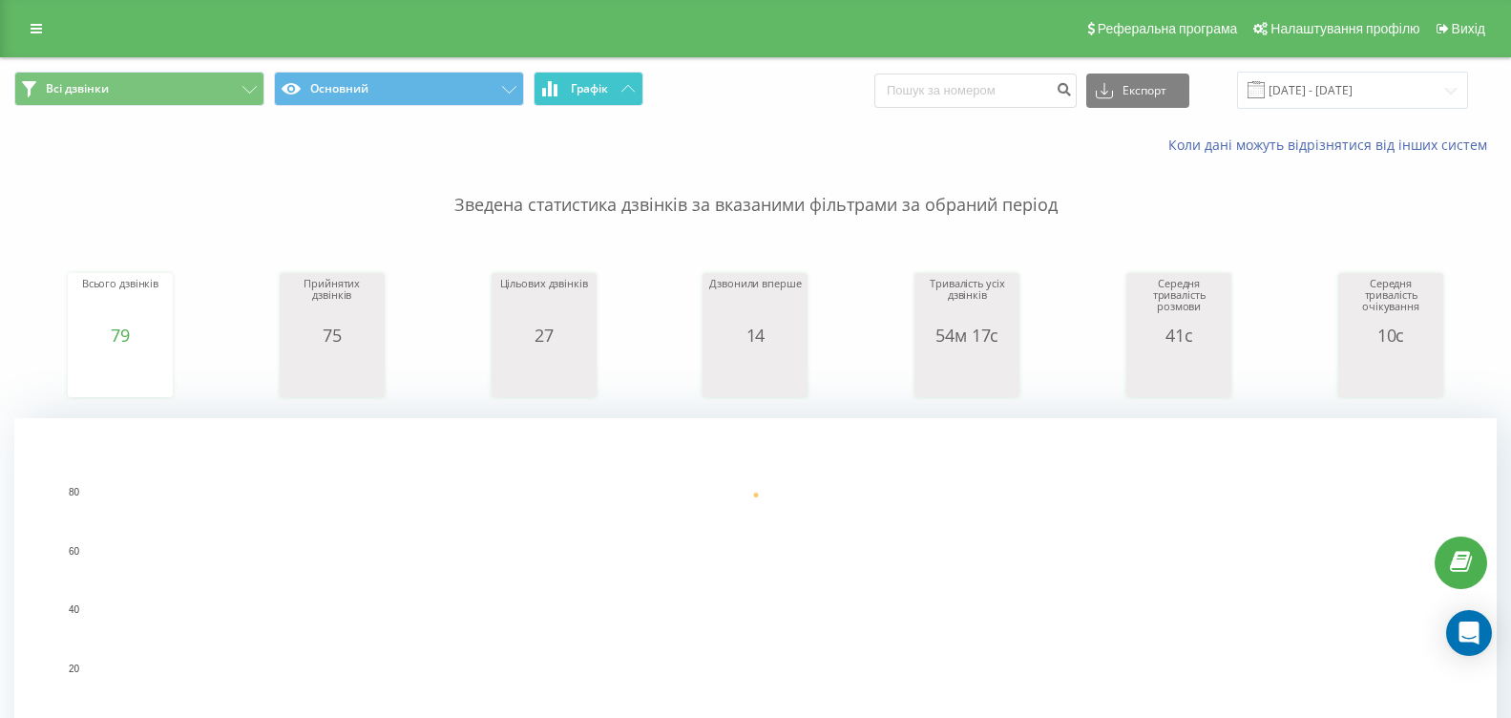
click at [562, 92] on button "Графік" at bounding box center [589, 89] width 110 height 34
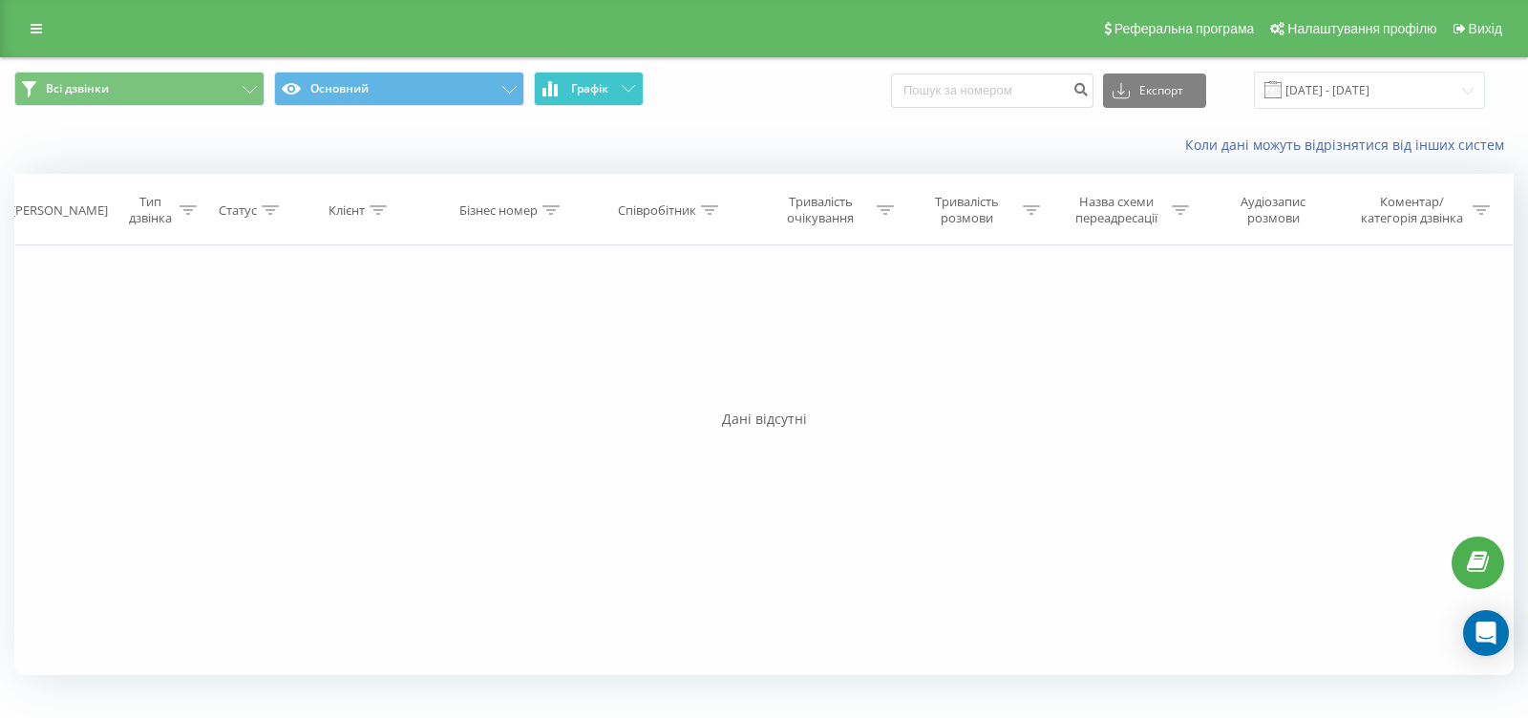
click at [562, 92] on button "Графік" at bounding box center [589, 89] width 110 height 34
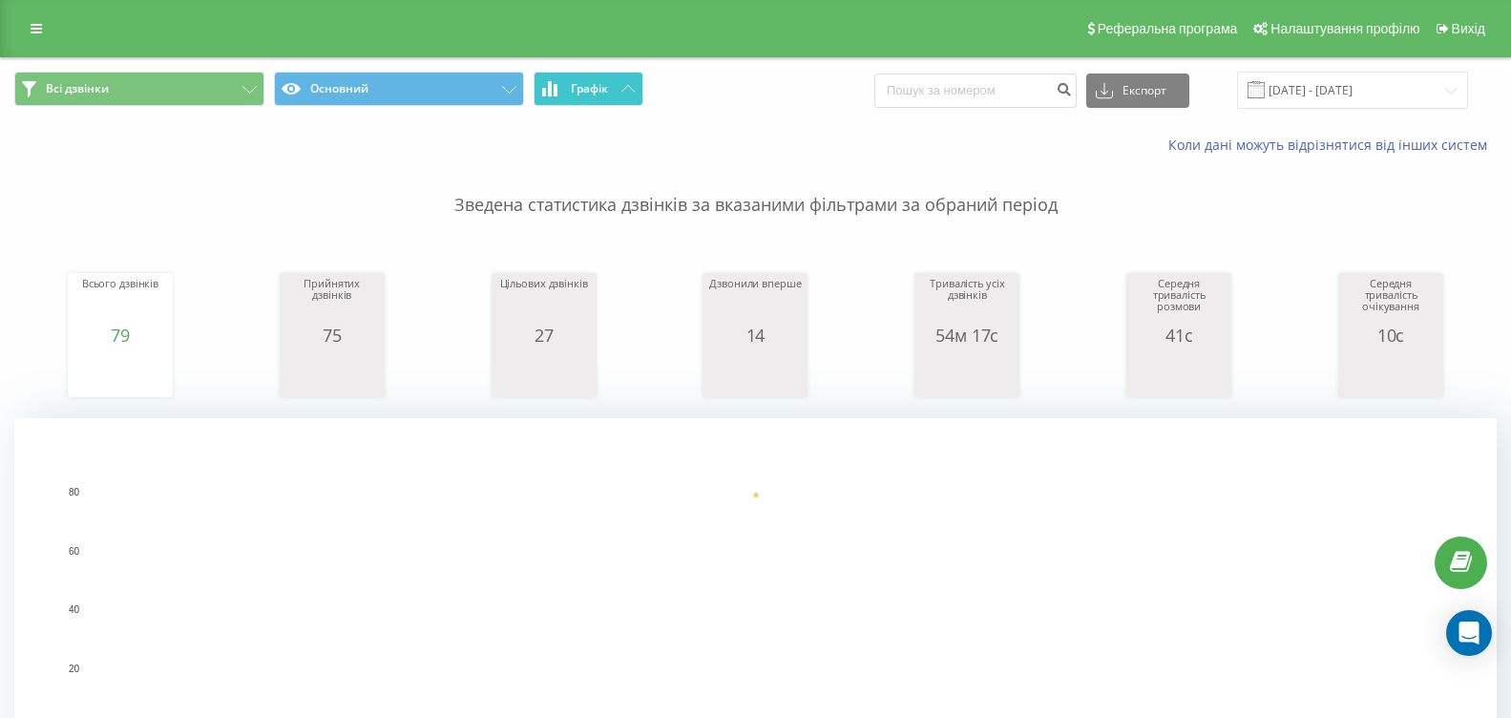
click at [619, 89] on button "Графік" at bounding box center [589, 89] width 110 height 34
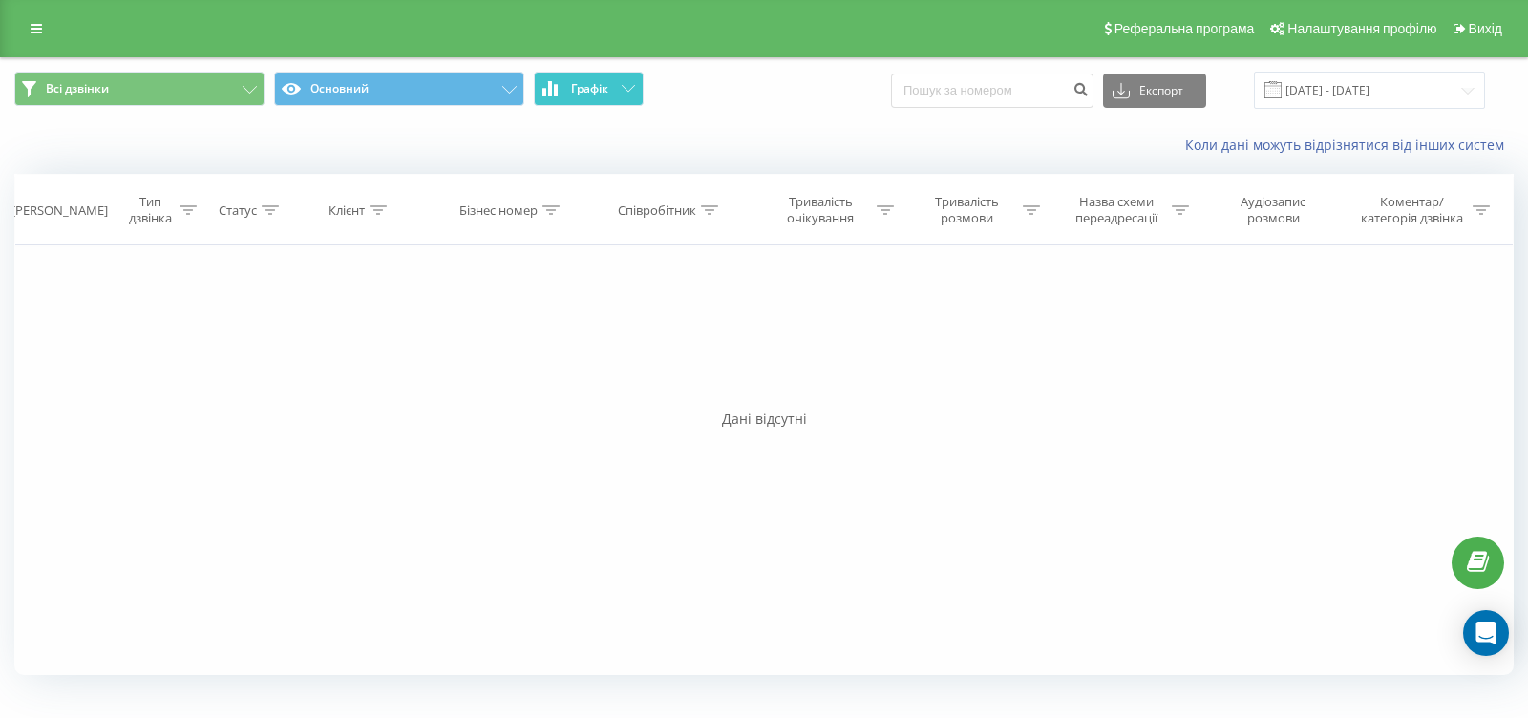
click at [619, 89] on button "Графік" at bounding box center [589, 89] width 110 height 34
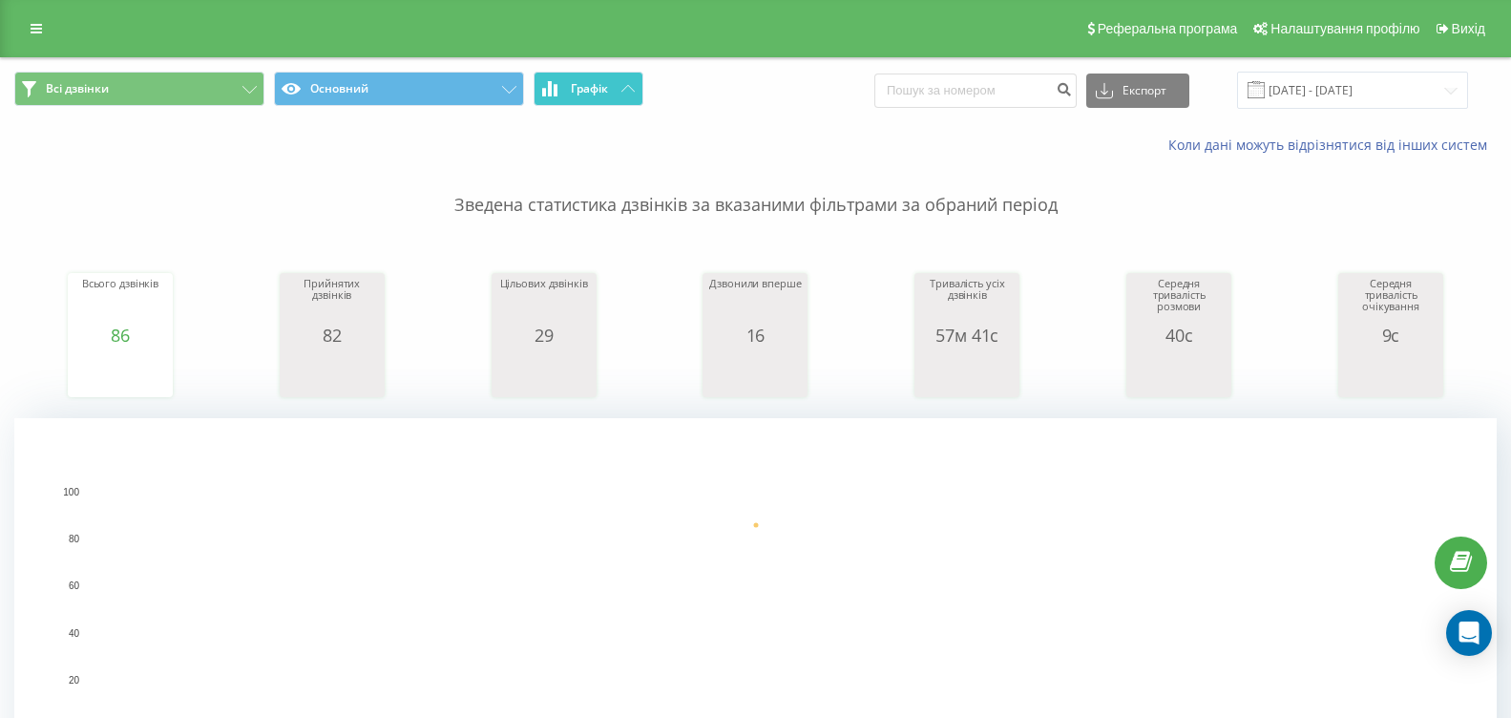
click at [622, 81] on button "Графік" at bounding box center [589, 89] width 110 height 34
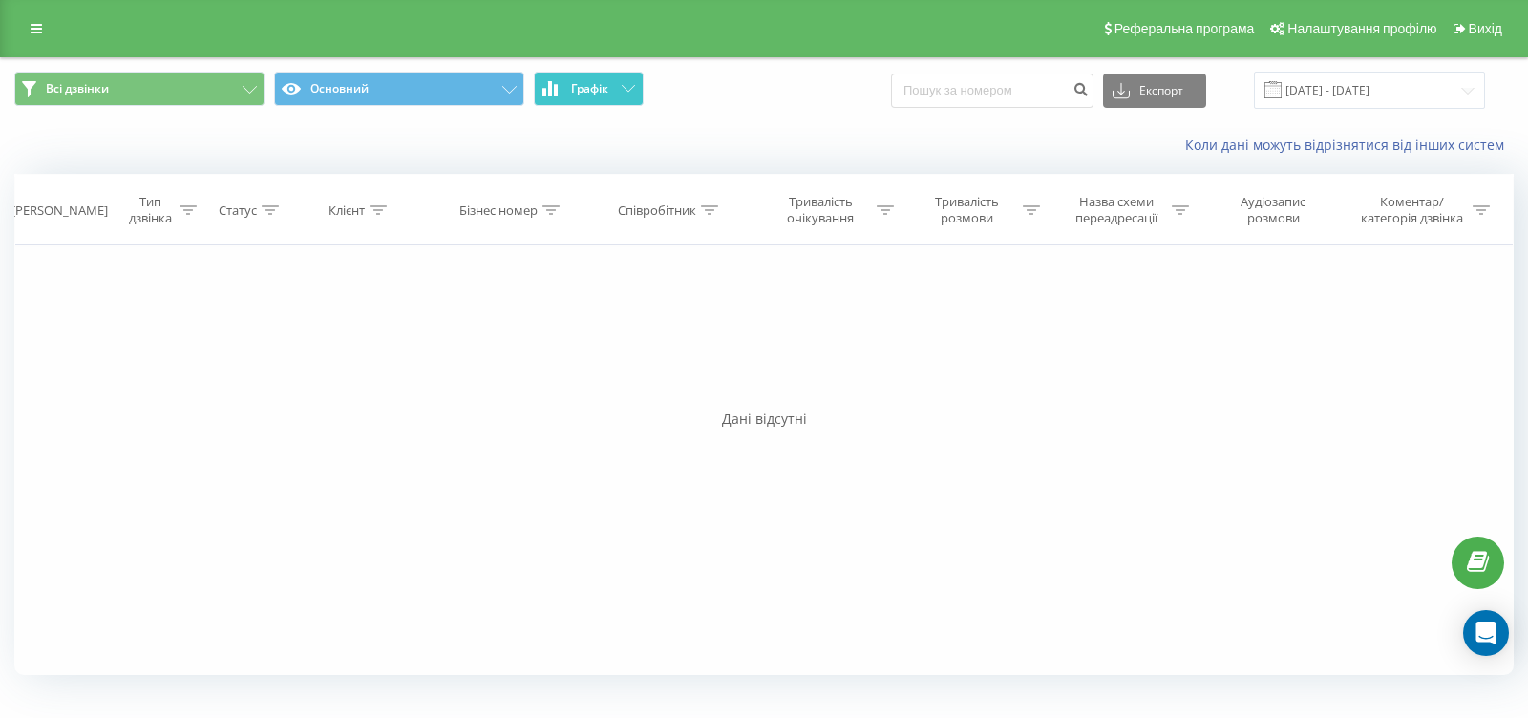
click at [610, 92] on button "Графік" at bounding box center [589, 89] width 110 height 34
